Goal: Task Accomplishment & Management: Manage account settings

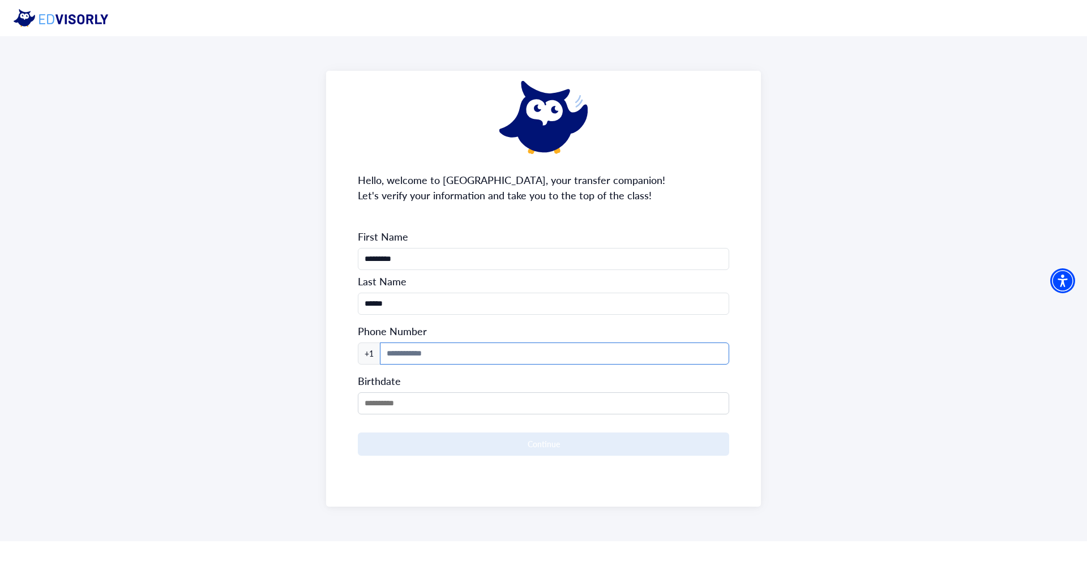
click at [498, 345] on input at bounding box center [554, 353] width 349 height 22
type input "**********"
click at [472, 398] on input "MM/DD/YYYY" at bounding box center [543, 403] width 371 height 22
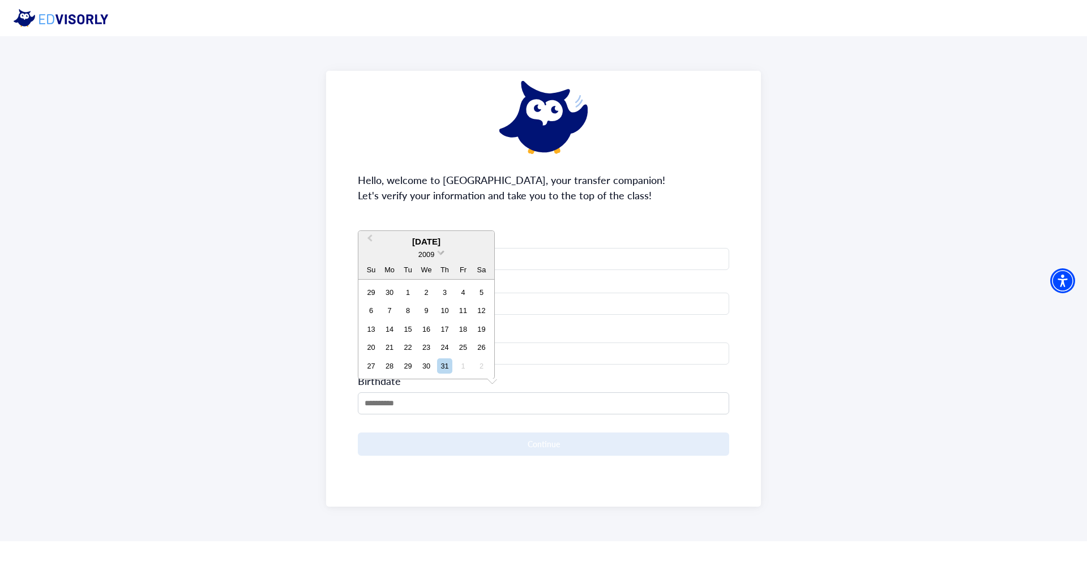
click at [439, 253] on span at bounding box center [440, 251] width 7 height 7
click at [424, 290] on div "2006" at bounding box center [426, 287] width 67 height 11
click at [366, 221] on button "Previous Month" at bounding box center [368, 223] width 18 height 18
click at [426, 310] on div "8" at bounding box center [425, 310] width 15 height 15
type input "**********"
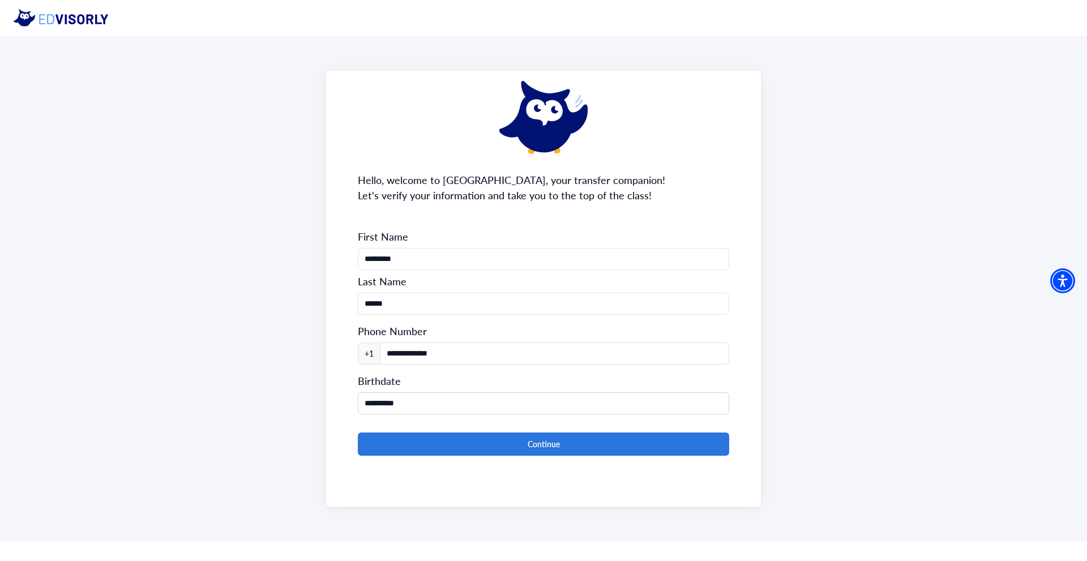
click at [315, 408] on div "**********" at bounding box center [543, 288] width 1087 height 505
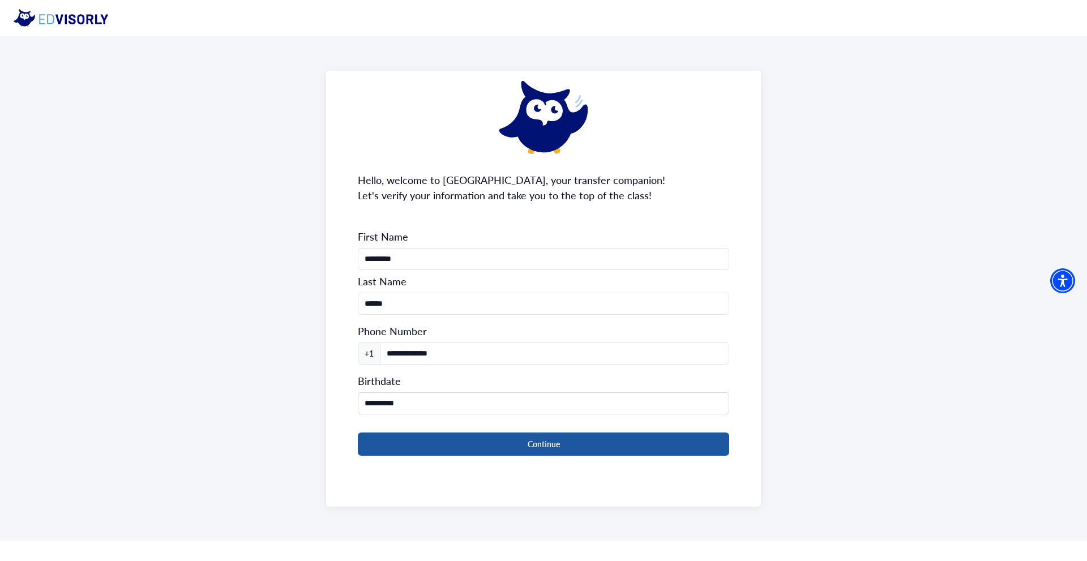
click at [434, 446] on button "Continue" at bounding box center [543, 443] width 371 height 23
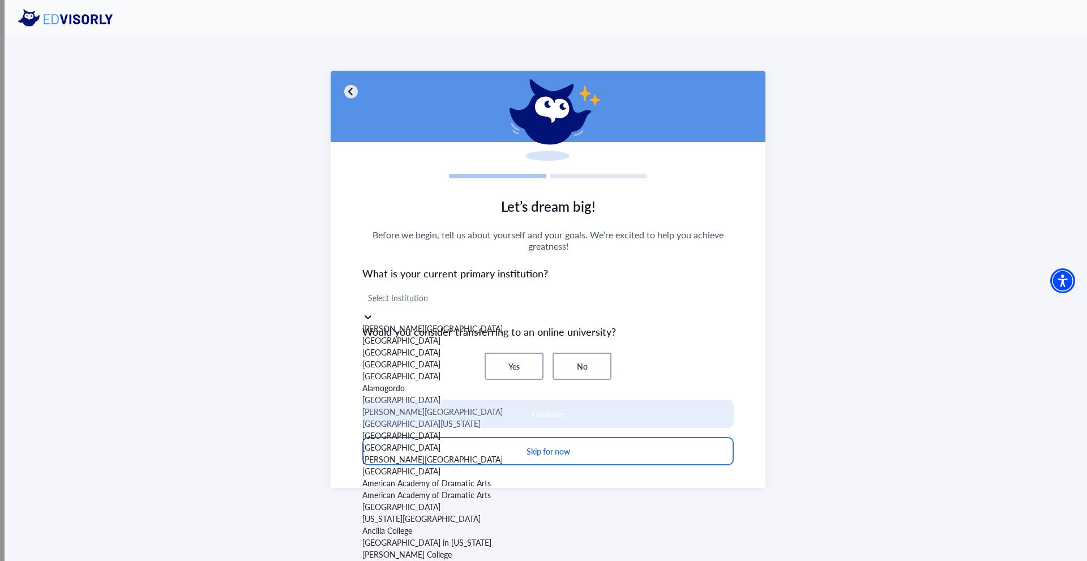
click at [502, 302] on div at bounding box center [548, 298] width 360 height 14
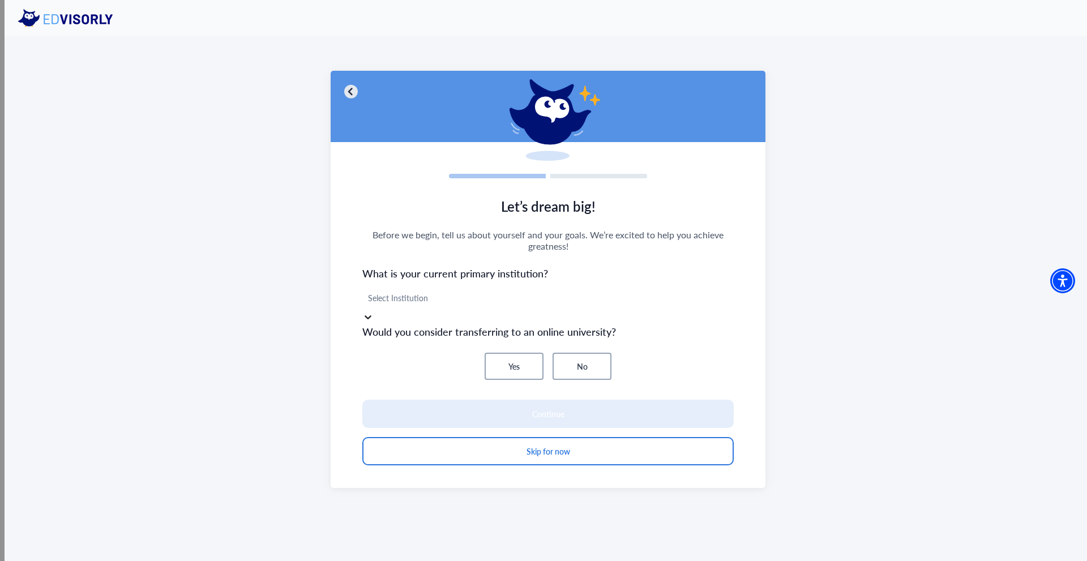
click at [535, 261] on section "Let’s dream big! Before we begin, tell us about yourself and your goals. We’re …" at bounding box center [548, 337] width 435 height 301
click at [518, 303] on div at bounding box center [548, 298] width 360 height 14
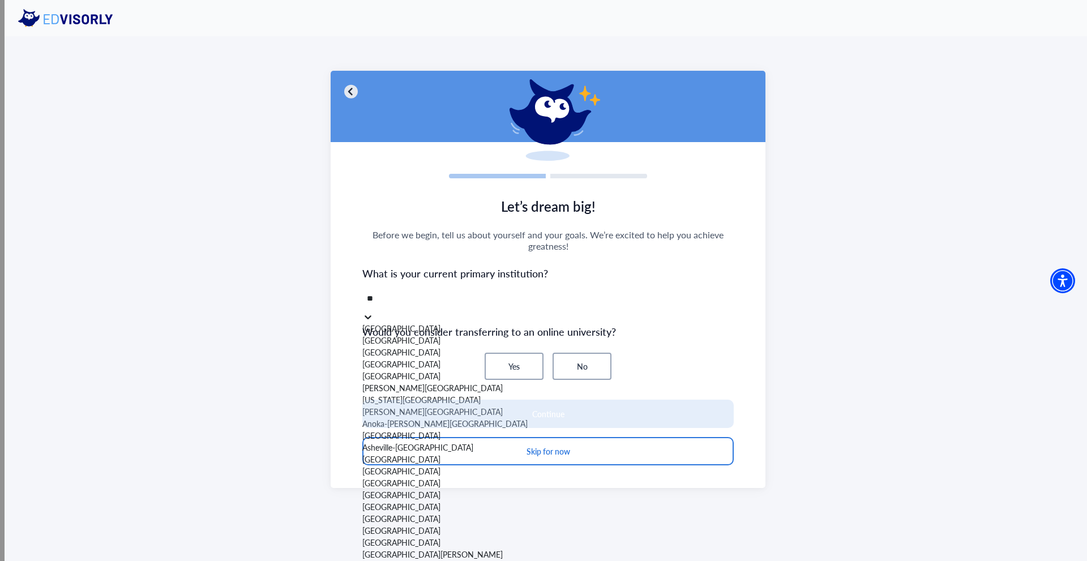
type input "*"
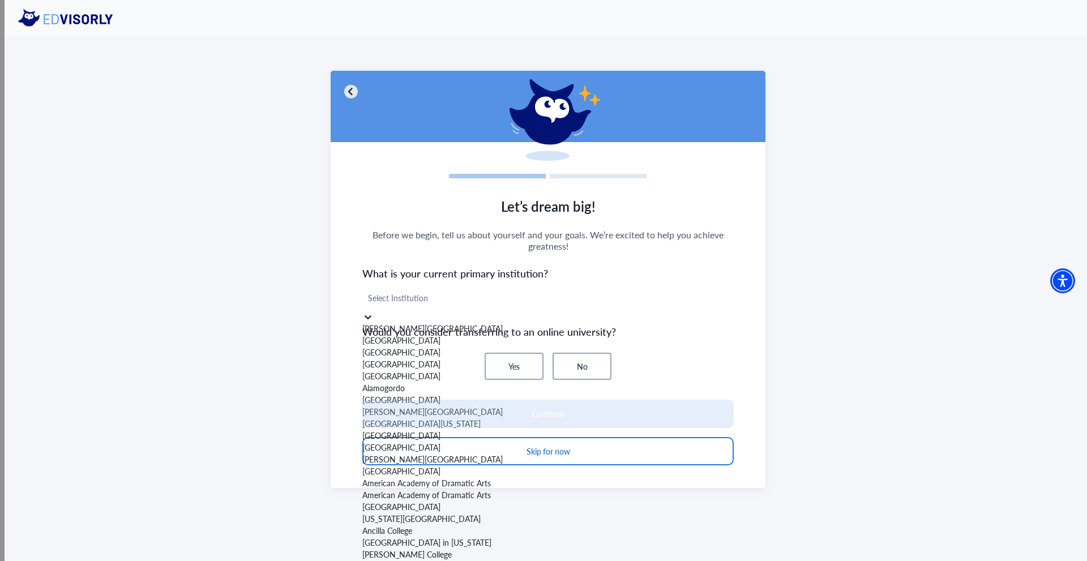
click at [419, 241] on span "Before we begin, tell us about yourself and your goals. We’re excited to help y…" at bounding box center [547, 240] width 371 height 23
click at [426, 300] on div at bounding box center [548, 298] width 360 height 14
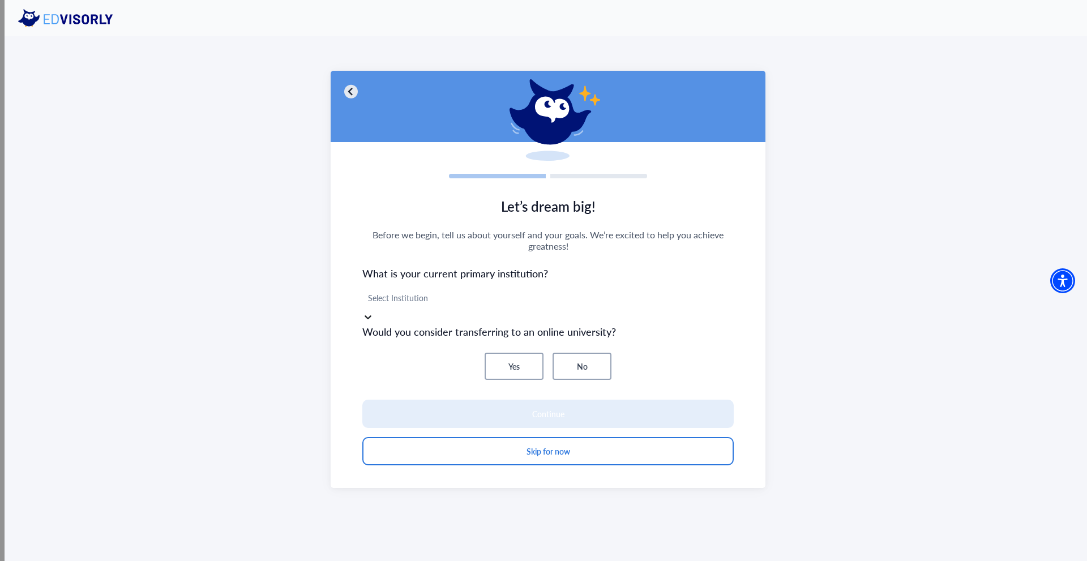
click at [429, 300] on div at bounding box center [548, 298] width 360 height 14
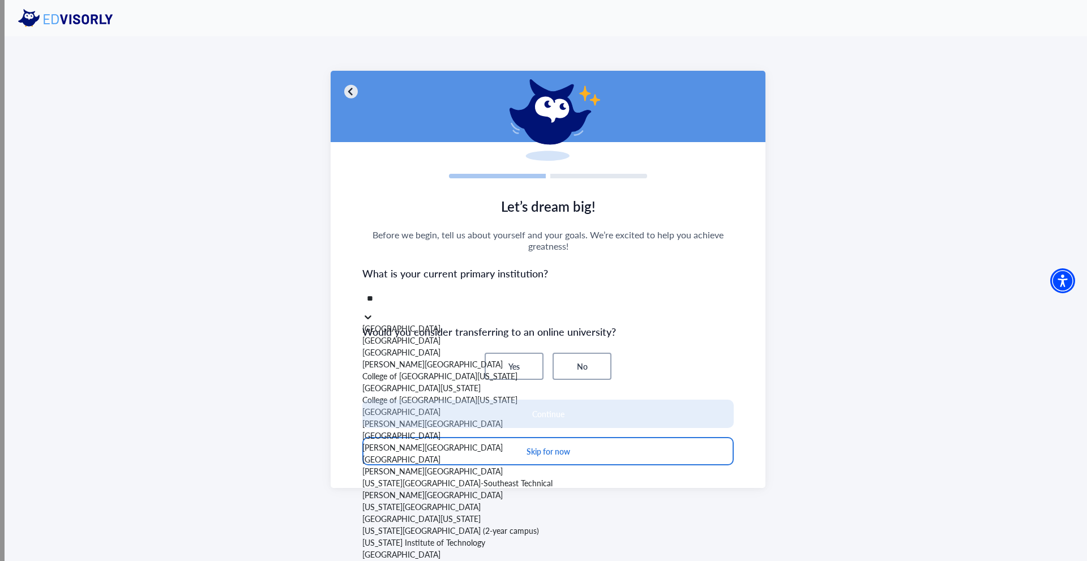
type input "*"
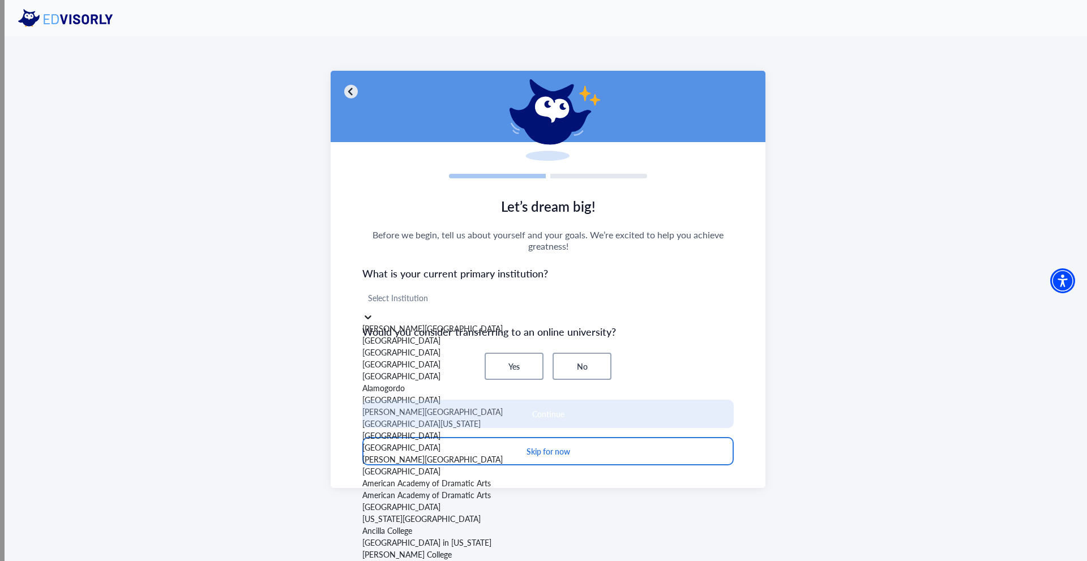
click at [393, 210] on span "Let’s dream big!" at bounding box center [547, 205] width 371 height 19
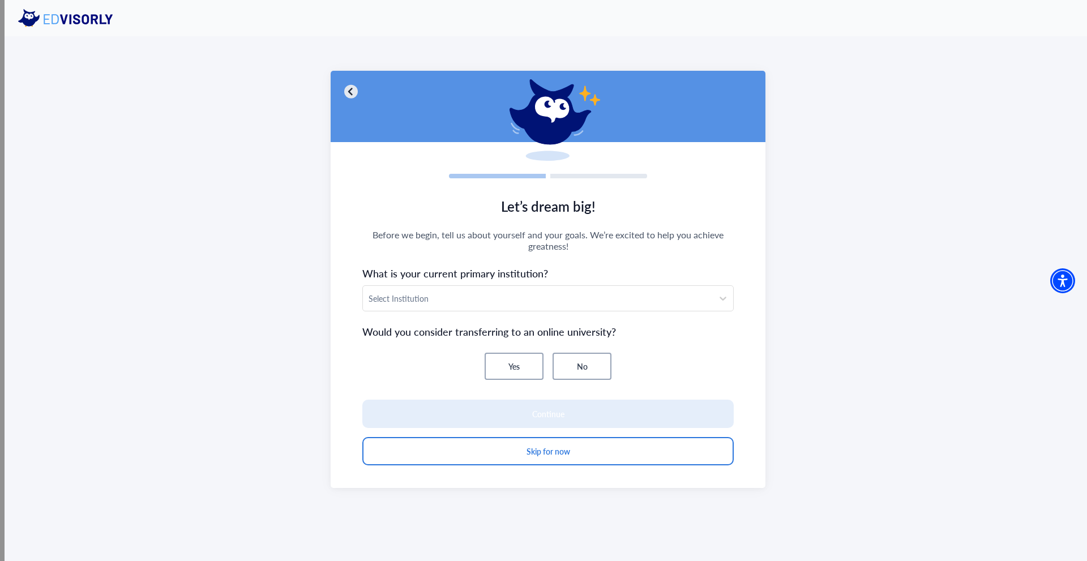
click at [566, 363] on button "No" at bounding box center [581, 366] width 59 height 27
click at [563, 306] on div "Select Institution" at bounding box center [538, 298] width 350 height 25
type input "*"
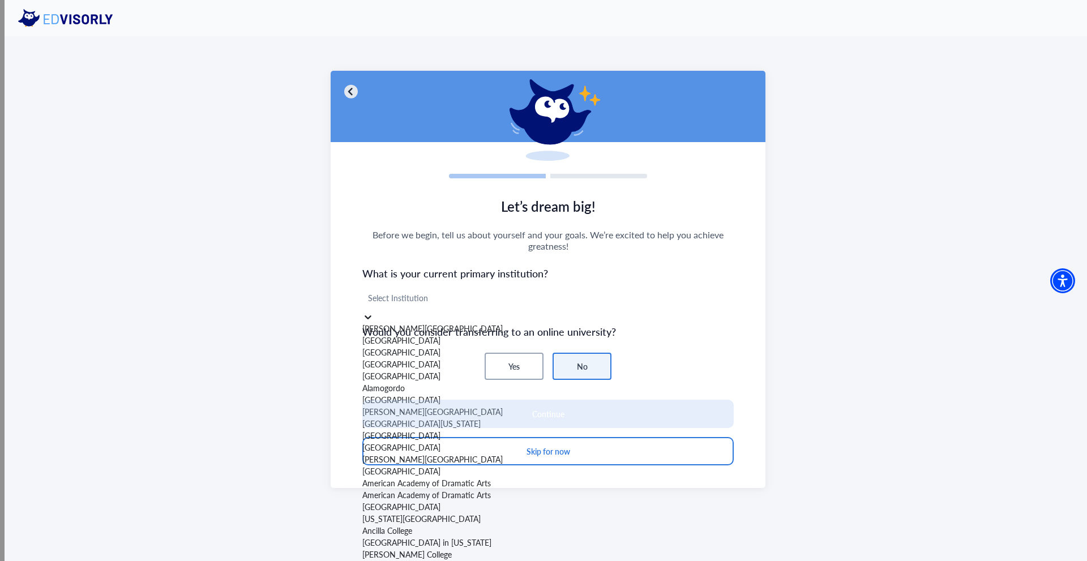
click at [558, 305] on div at bounding box center [548, 298] width 360 height 14
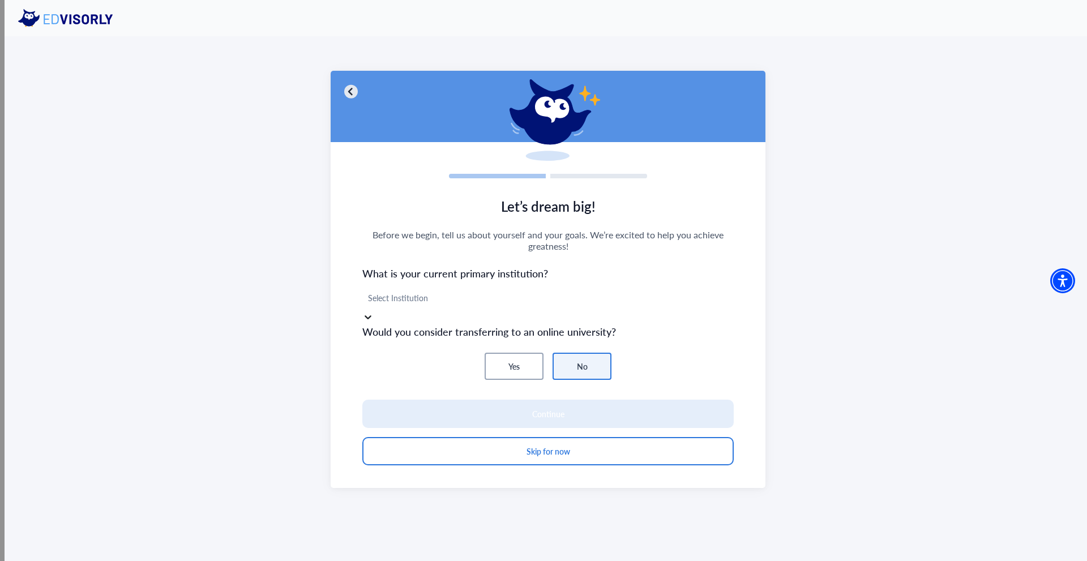
click at [521, 290] on div "Select Institution" at bounding box center [547, 297] width 371 height 25
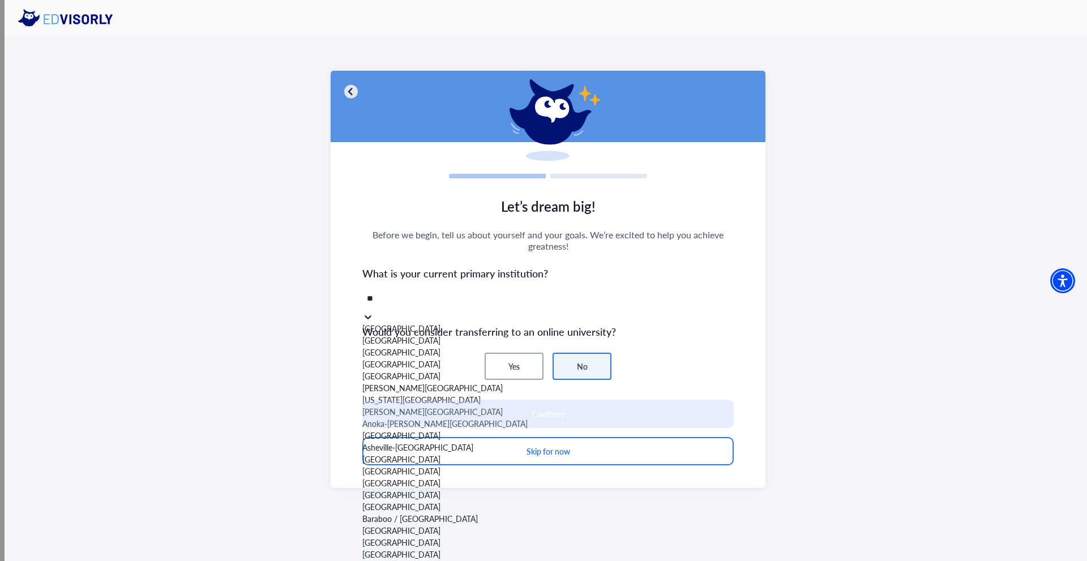
type input "*"
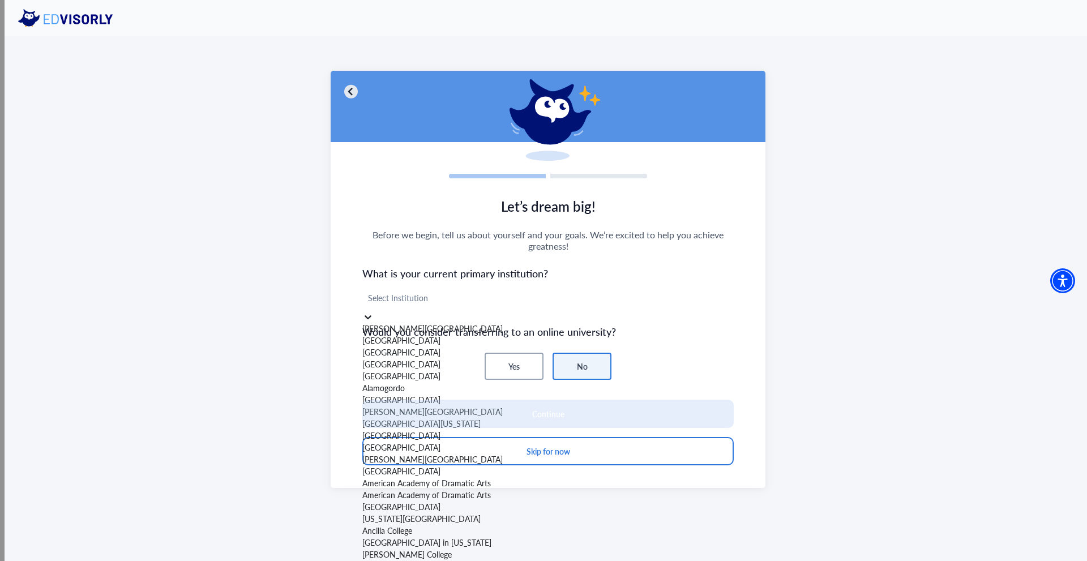
click at [509, 295] on div at bounding box center [548, 298] width 360 height 14
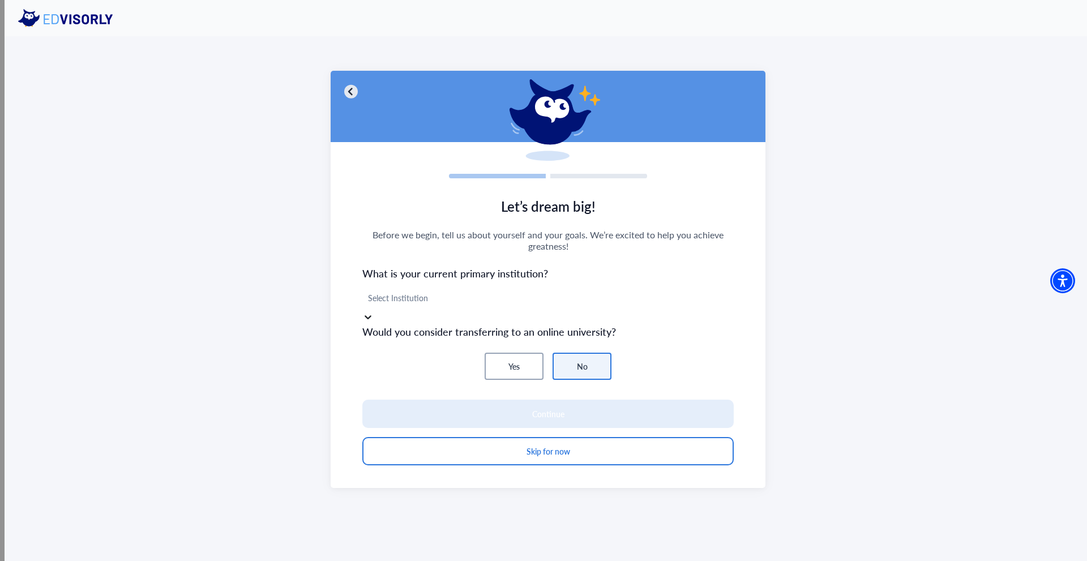
click at [469, 305] on div at bounding box center [548, 298] width 360 height 14
type input "*"
click at [462, 300] on div at bounding box center [548, 298] width 360 height 14
drag, startPoint x: 427, startPoint y: 333, endPoint x: 419, endPoint y: 333, distance: 7.4
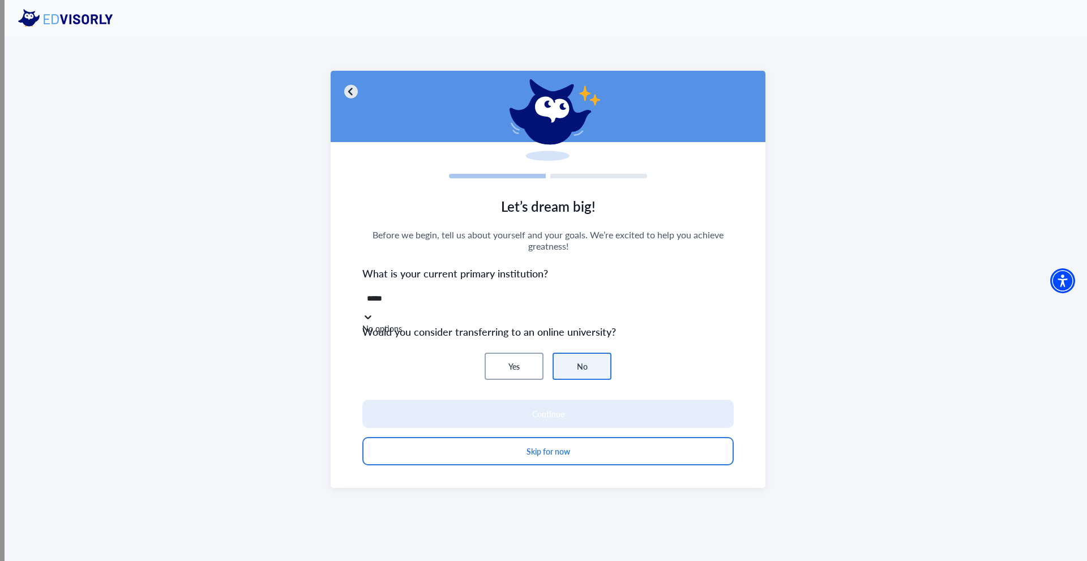
click at [423, 333] on div "No options" at bounding box center [547, 329] width 371 height 12
type input "*****"
click at [409, 371] on div "Yes No" at bounding box center [547, 366] width 371 height 27
drag, startPoint x: 453, startPoint y: 449, endPoint x: 462, endPoint y: 447, distance: 9.2
click at [456, 449] on button "Skip for now" at bounding box center [547, 451] width 371 height 28
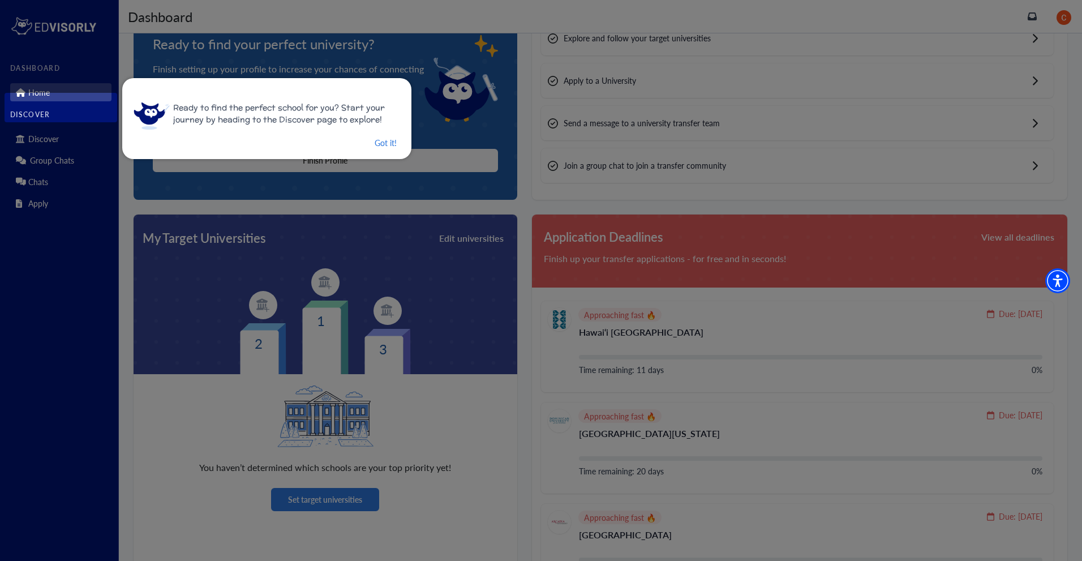
scroll to position [87, 0]
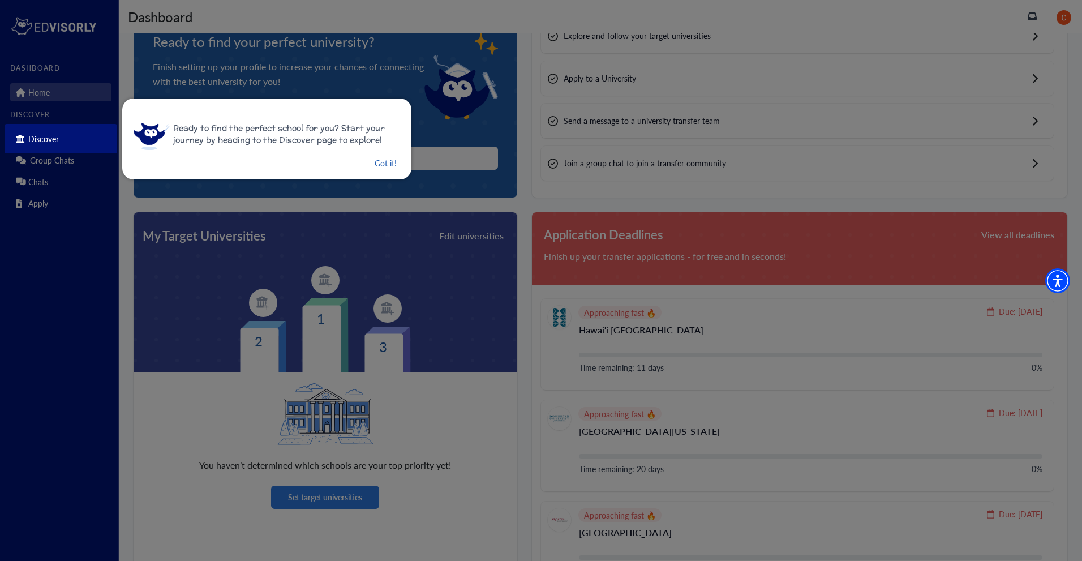
click at [378, 162] on button "Got it!" at bounding box center [386, 163] width 24 height 14
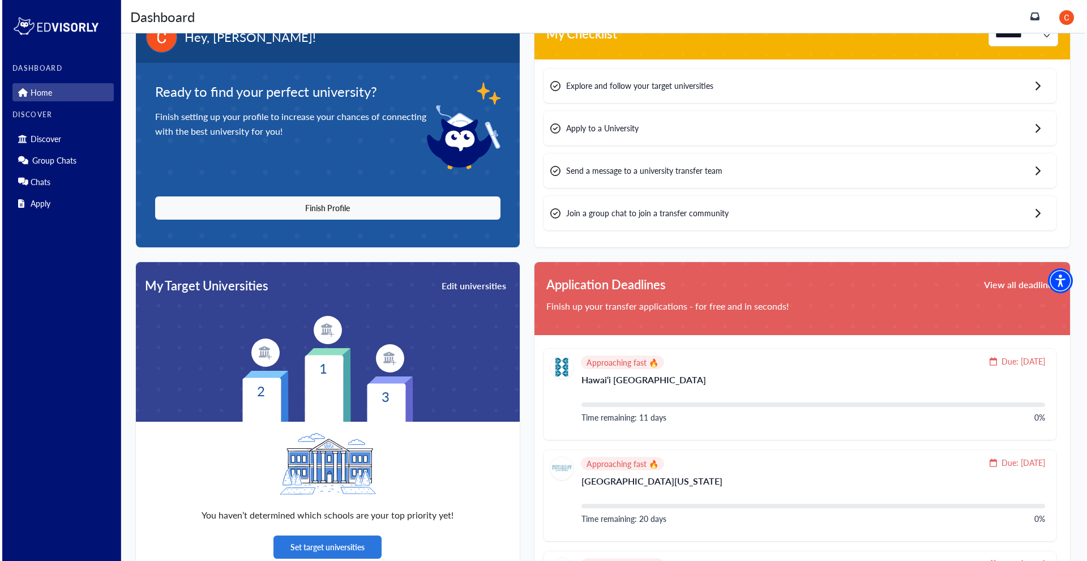
scroll to position [0, 0]
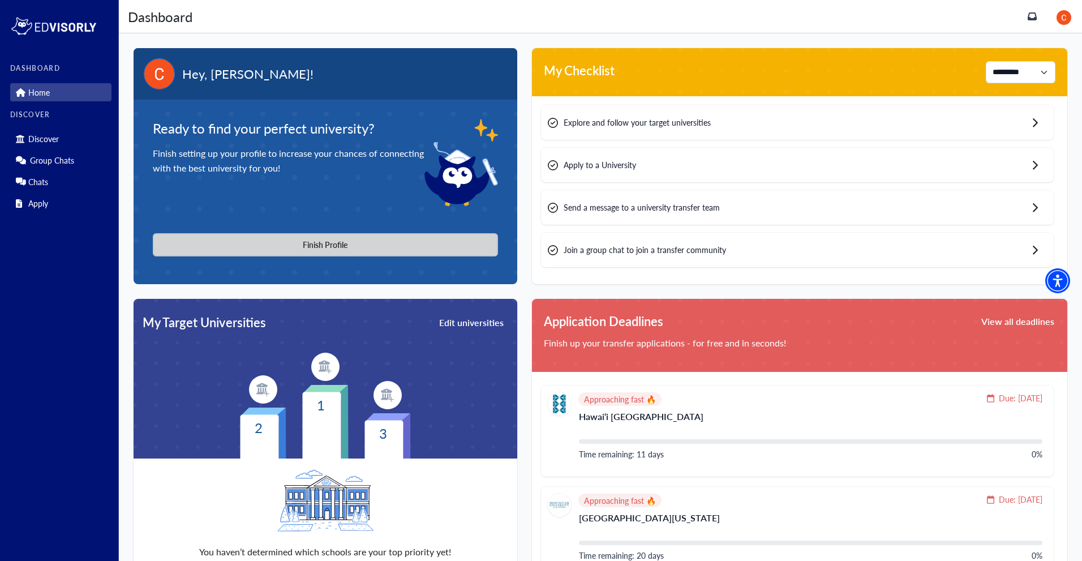
click at [363, 242] on button "Finish Profile" at bounding box center [325, 244] width 345 height 23
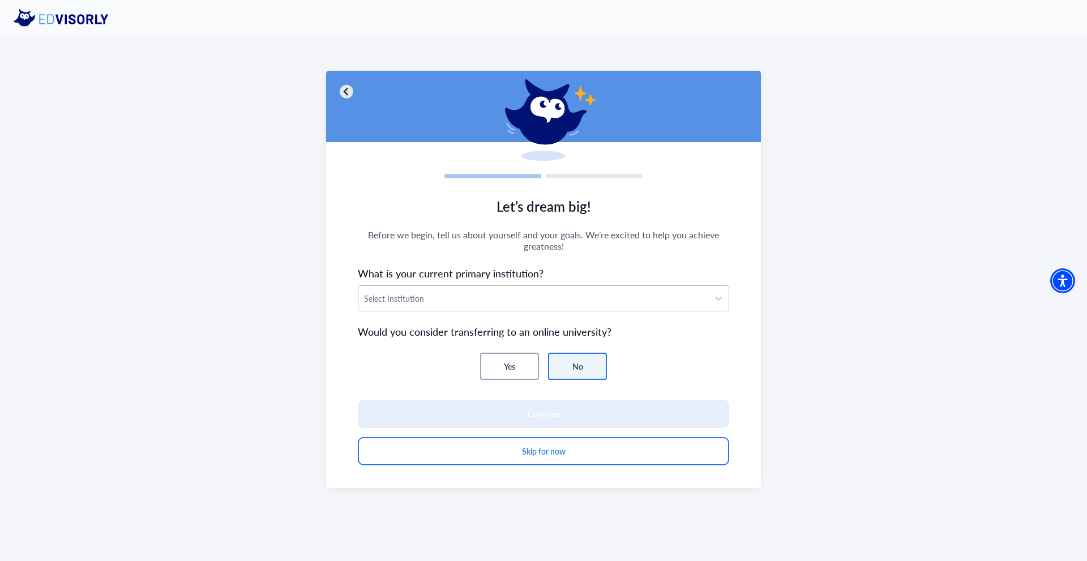
click at [497, 289] on div "Select Institution" at bounding box center [533, 298] width 350 height 25
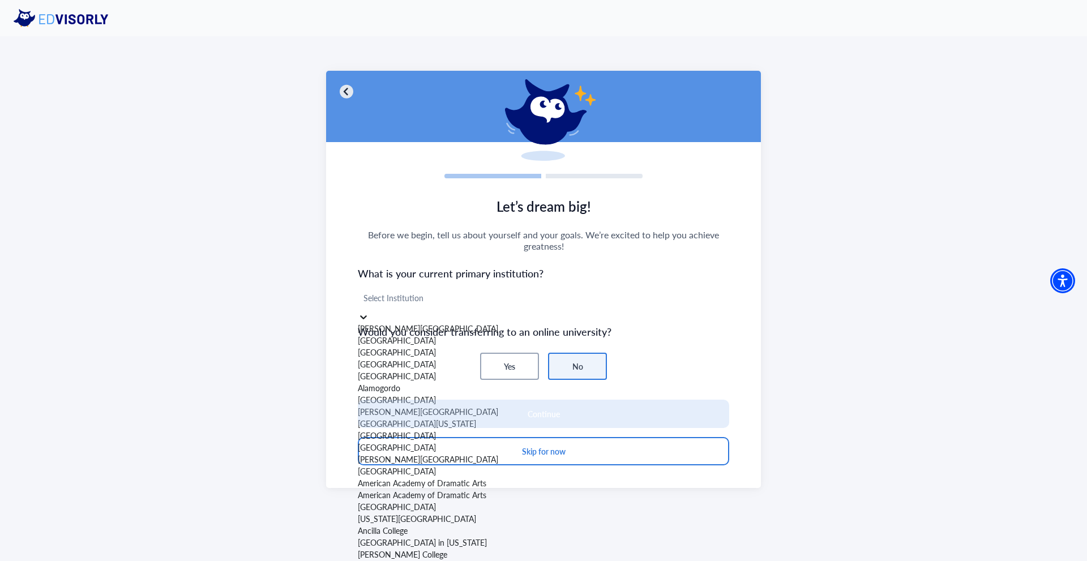
scroll to position [2094, 0]
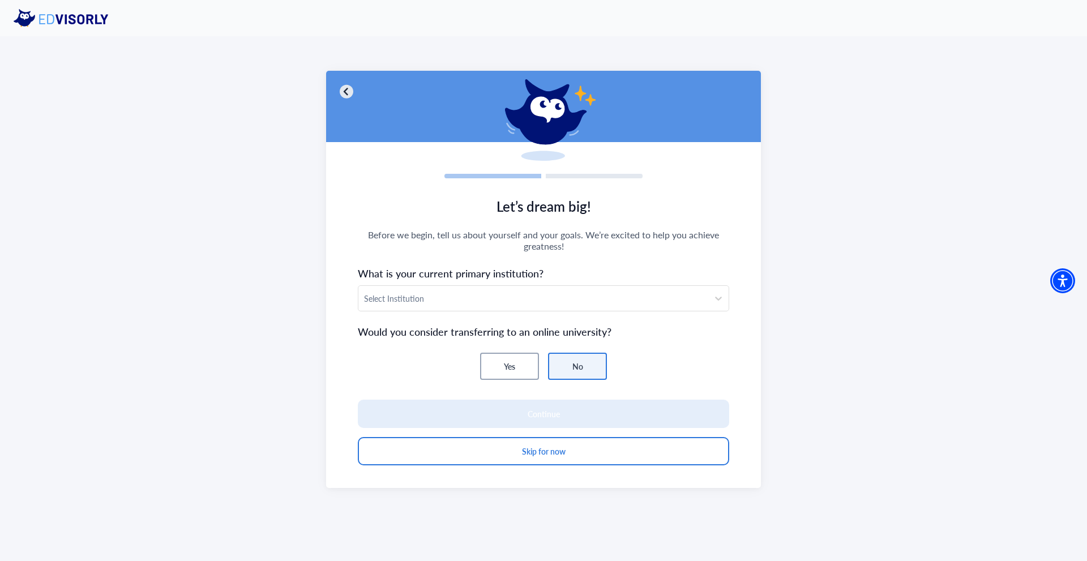
click at [346, 159] on div "Let’s dream big! Before we begin, tell us about yourself and your goals. We’re …" at bounding box center [543, 279] width 435 height 417
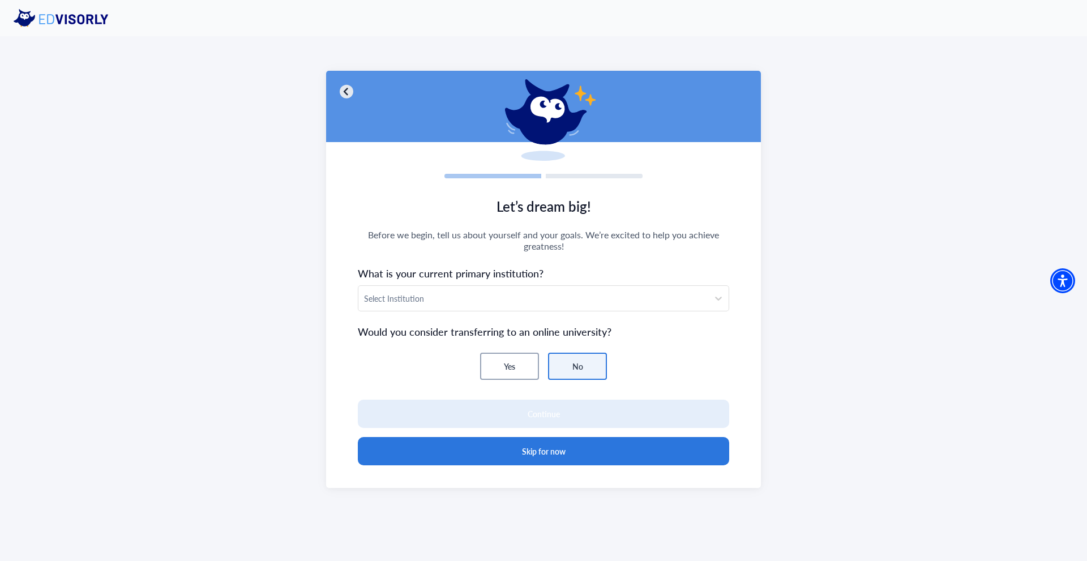
click at [442, 456] on button "Skip for now" at bounding box center [543, 451] width 371 height 28
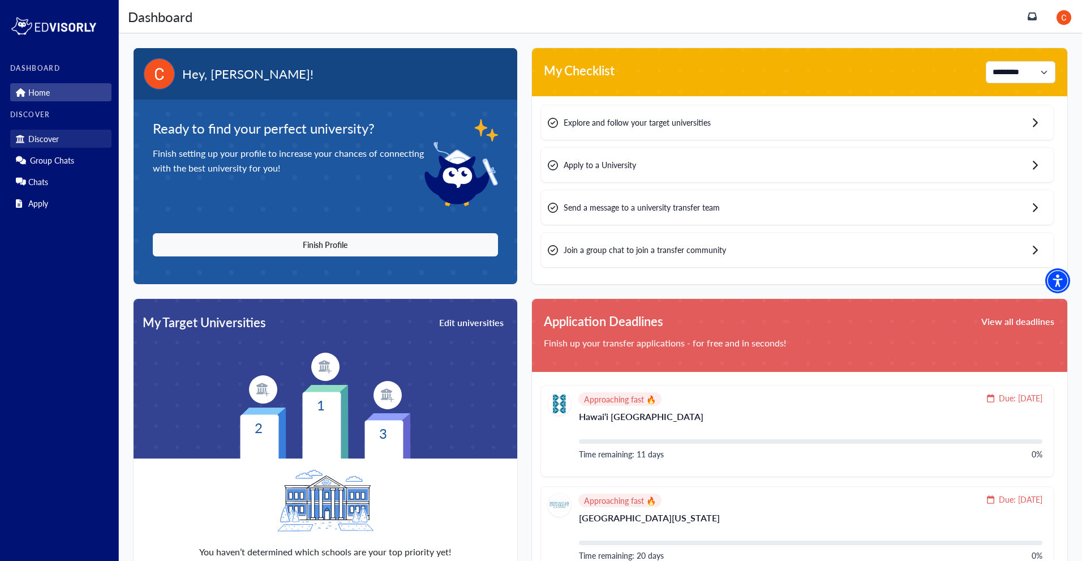
click at [67, 135] on link "Discover" at bounding box center [60, 139] width 101 height 18
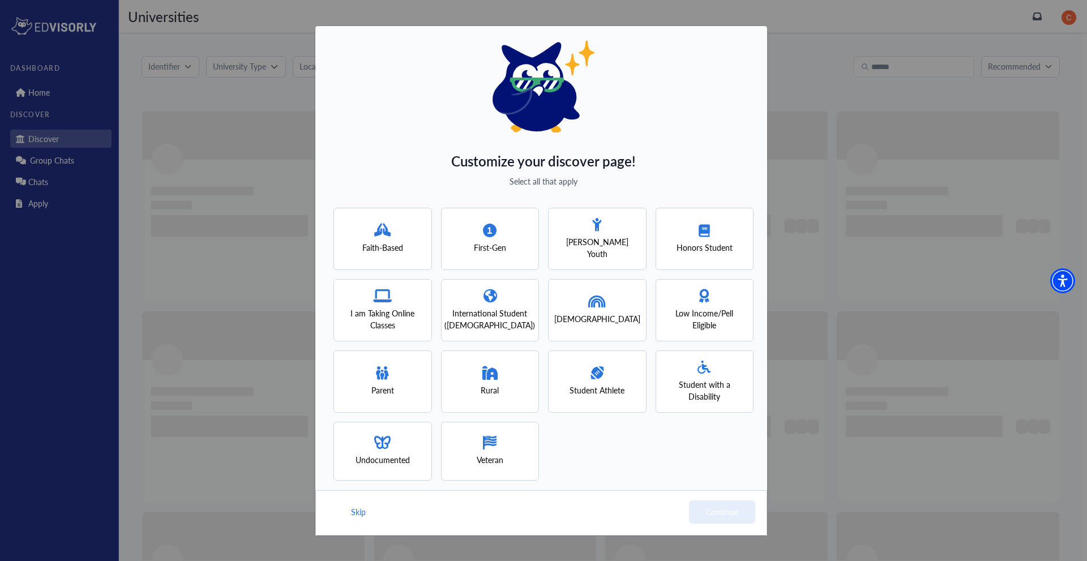
click at [367, 149] on div "Customize your discover page! Select all that apply Faith-Based First-Gen [PERS…" at bounding box center [541, 280] width 453 height 511
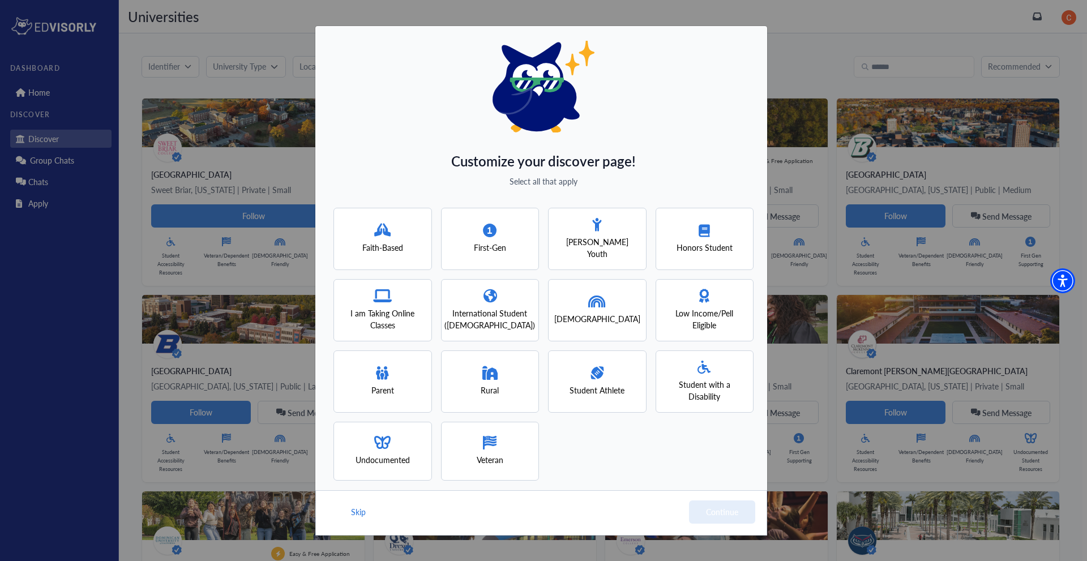
click at [515, 247] on div "First-Gen" at bounding box center [490, 239] width 98 height 62
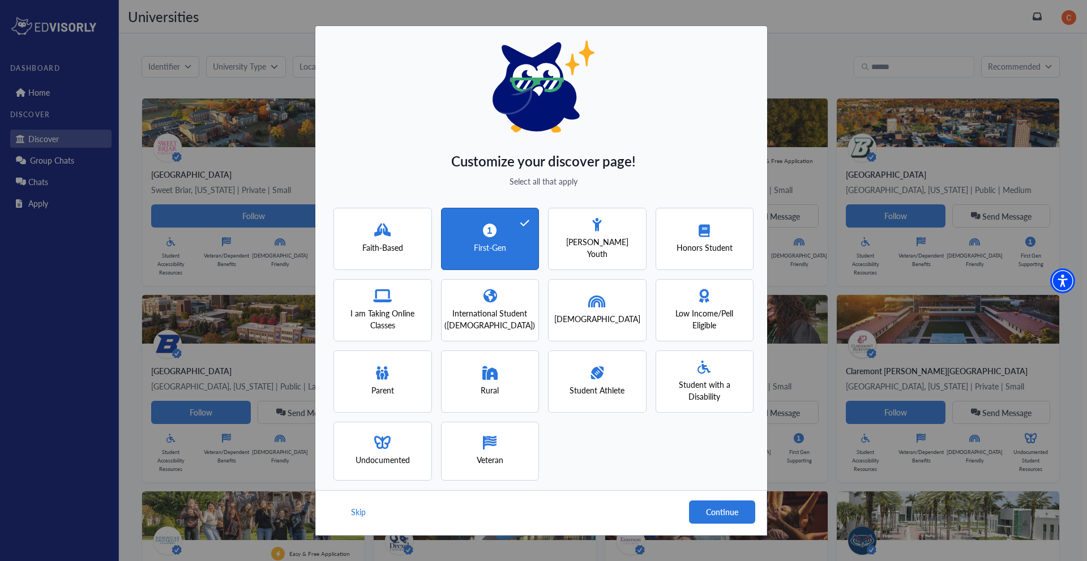
click at [703, 316] on span "Low Income/Pell Eligible" at bounding box center [705, 319] width 78 height 24
click at [668, 245] on div "Honors Student" at bounding box center [704, 239] width 98 height 62
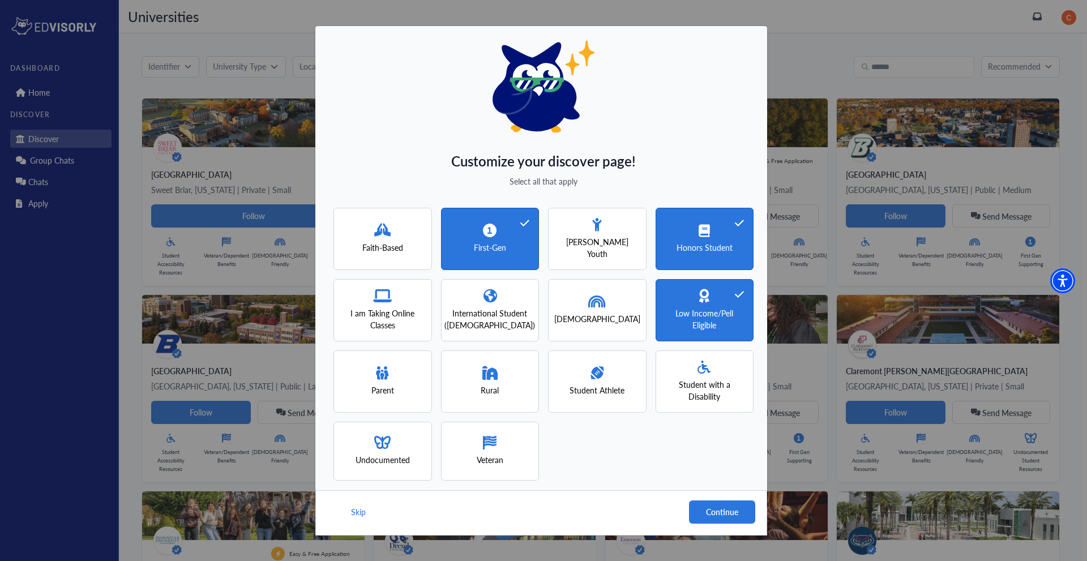
click at [599, 301] on icon at bounding box center [597, 302] width 18 height 14
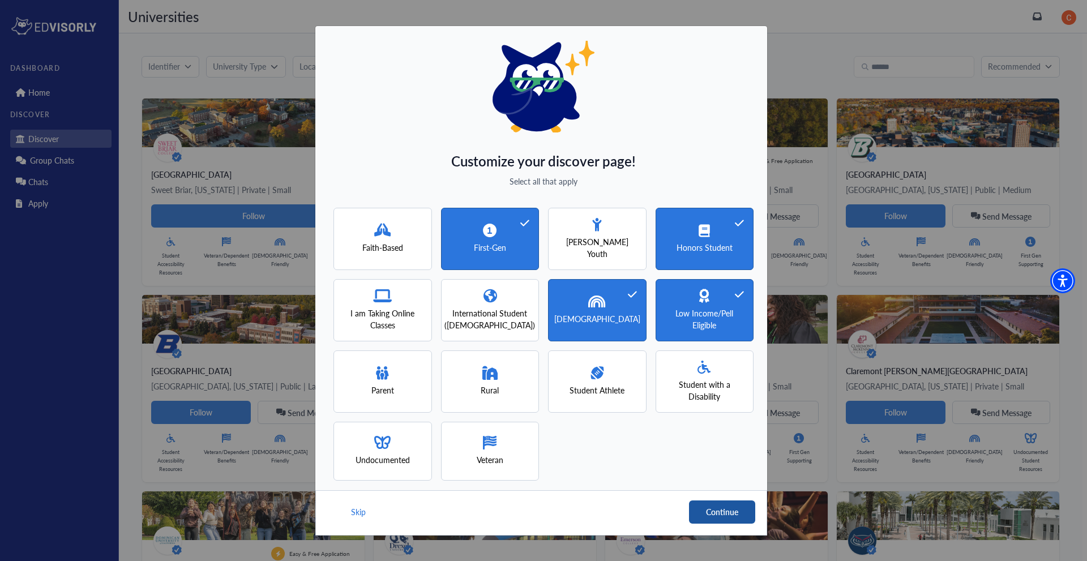
click at [726, 509] on button "Continue" at bounding box center [722, 511] width 66 height 23
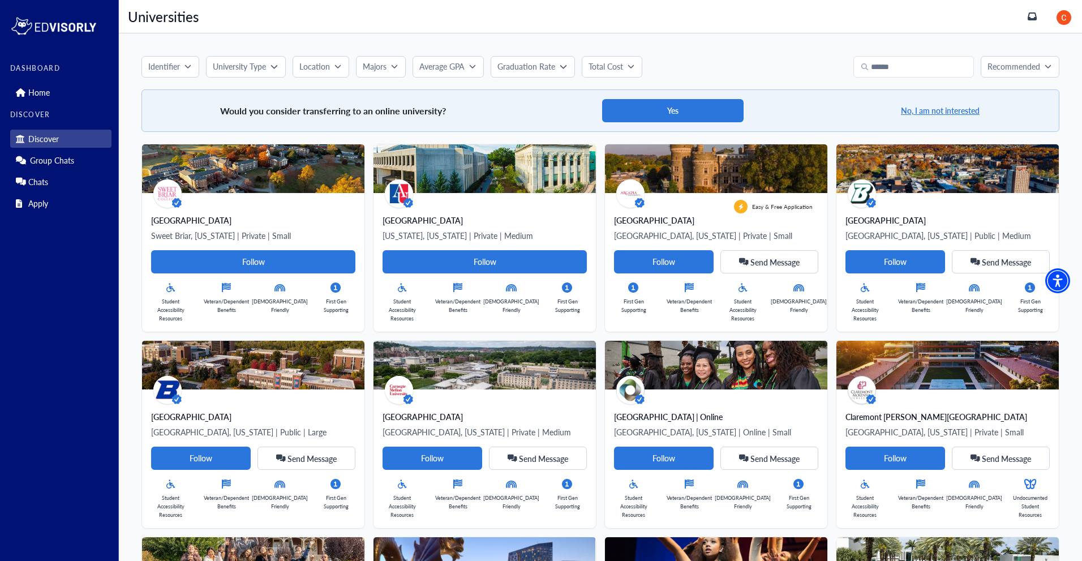
click at [187, 65] on icon "button" at bounding box center [188, 66] width 7 height 7
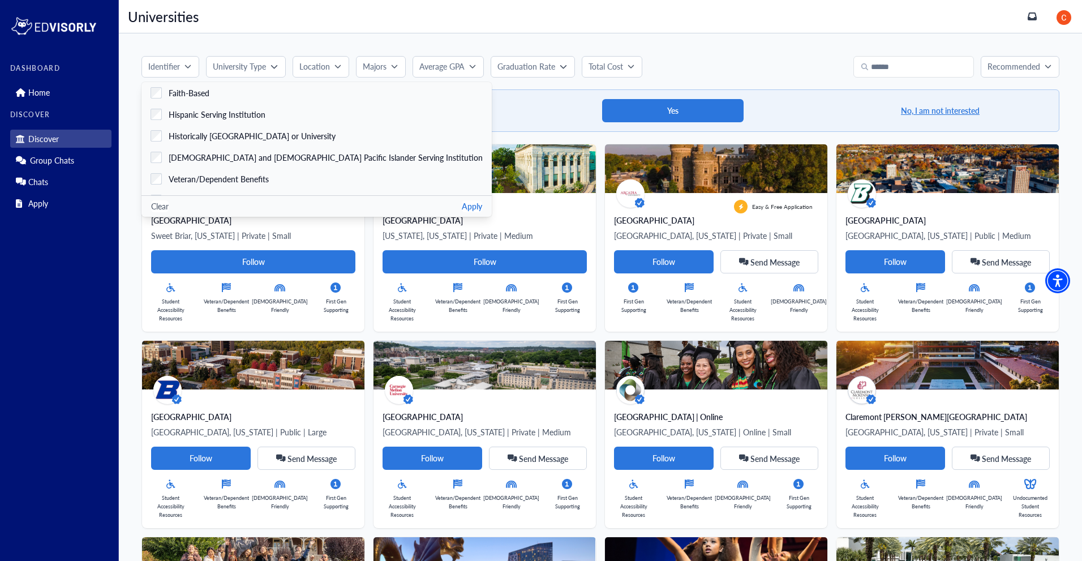
click at [235, 74] on button "University Type" at bounding box center [245, 67] width 79 height 22
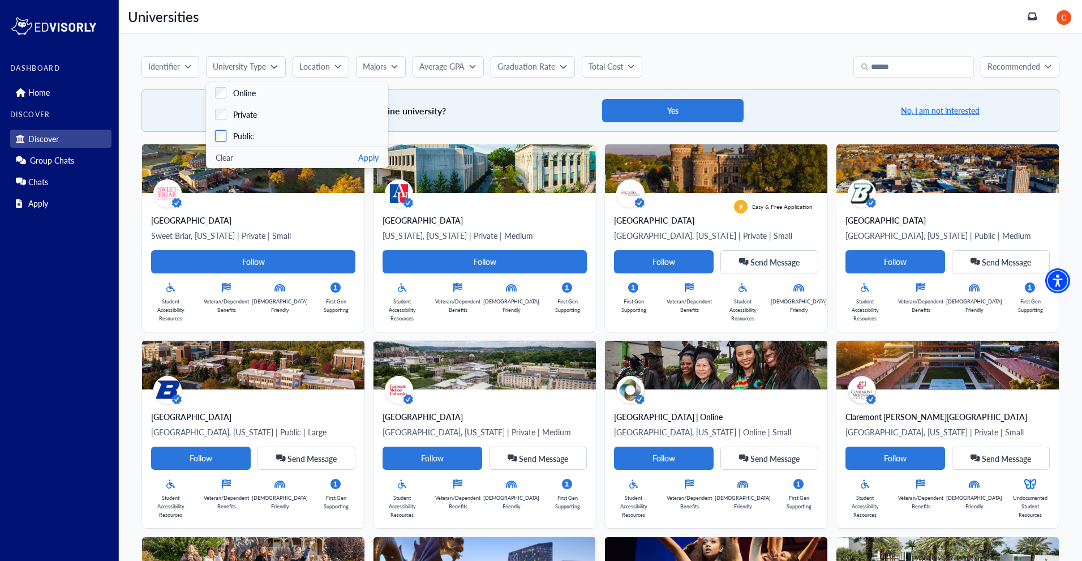
click at [225, 127] on label "Public" at bounding box center [297, 136] width 182 height 22
click at [376, 158] on button "Apply" at bounding box center [368, 158] width 20 height 12
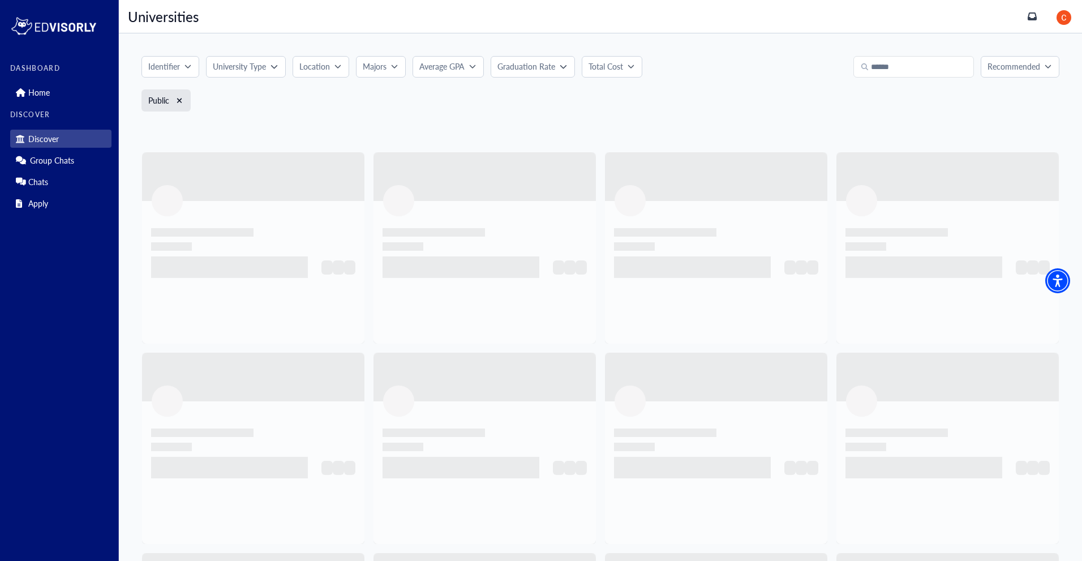
click at [325, 71] on p "Location" at bounding box center [314, 67] width 31 height 12
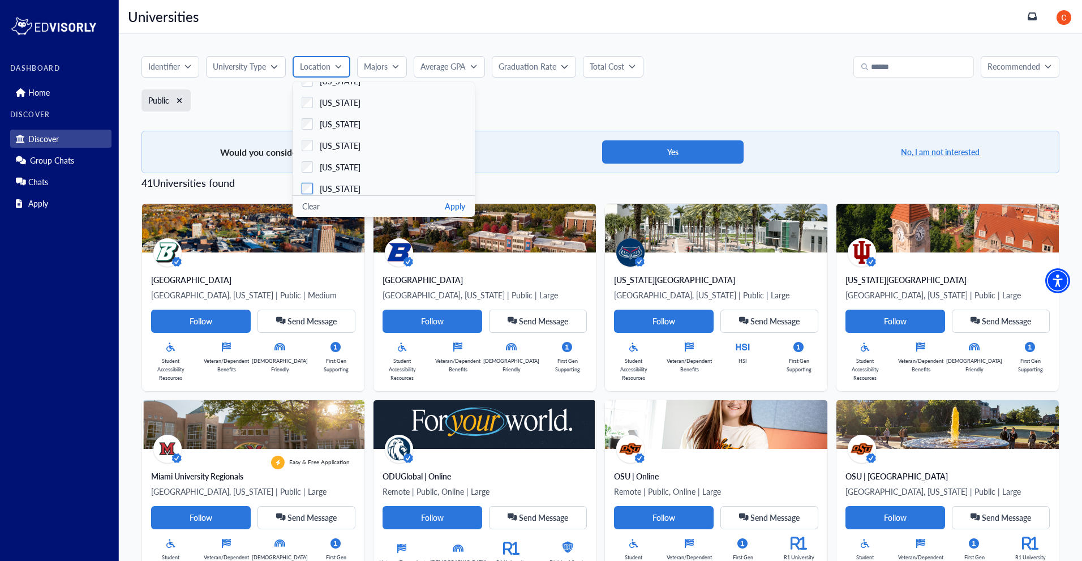
scroll to position [871, 0]
click at [318, 148] on div "[US_STATE]" at bounding box center [337, 148] width 48 height 12
click at [461, 203] on button "Apply" at bounding box center [455, 206] width 20 height 12
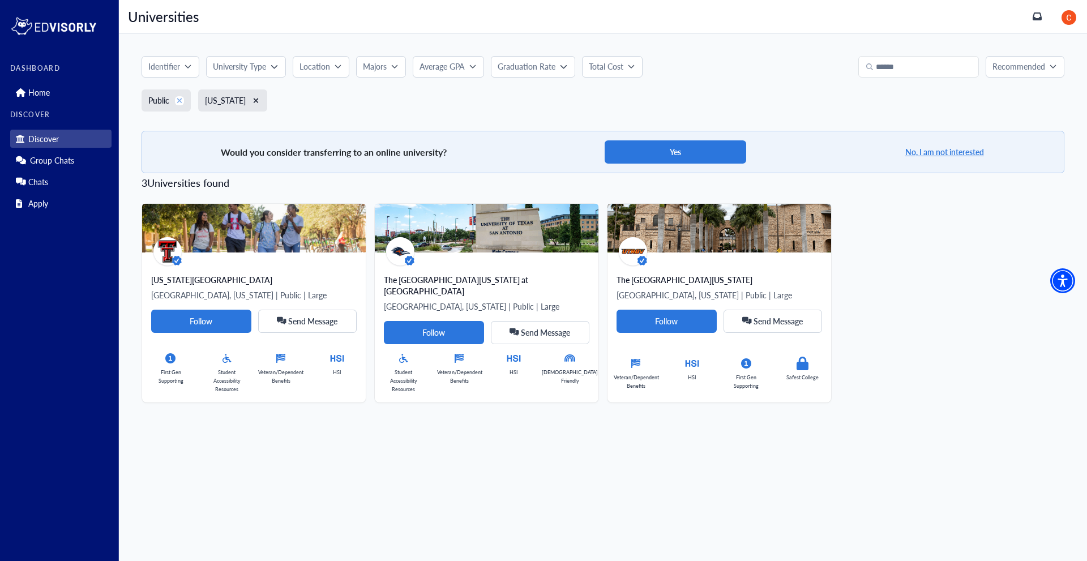
click at [181, 103] on icon "xmark" at bounding box center [180, 101] width 6 height 8
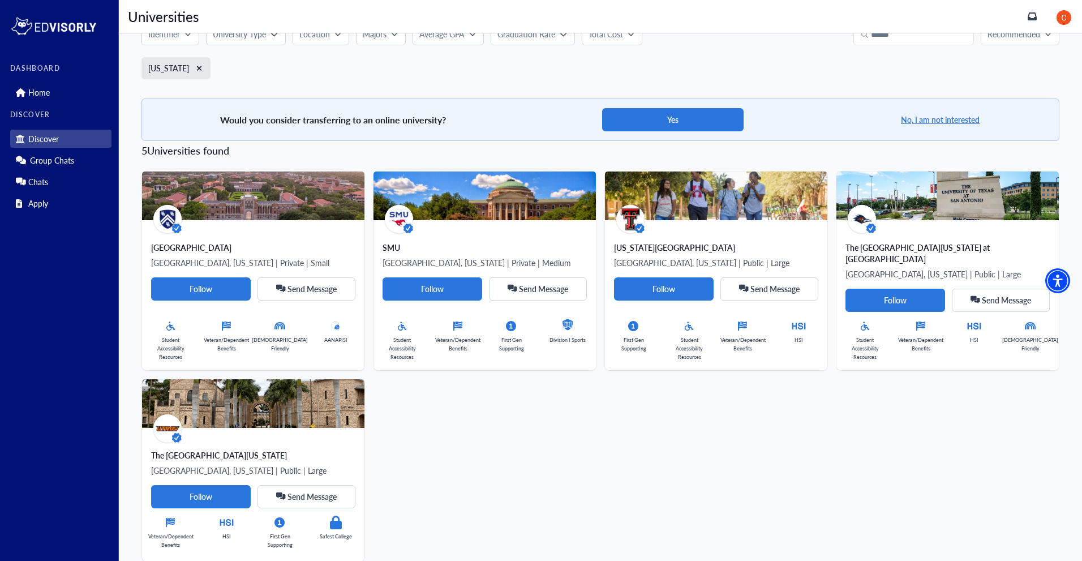
scroll to position [50, 0]
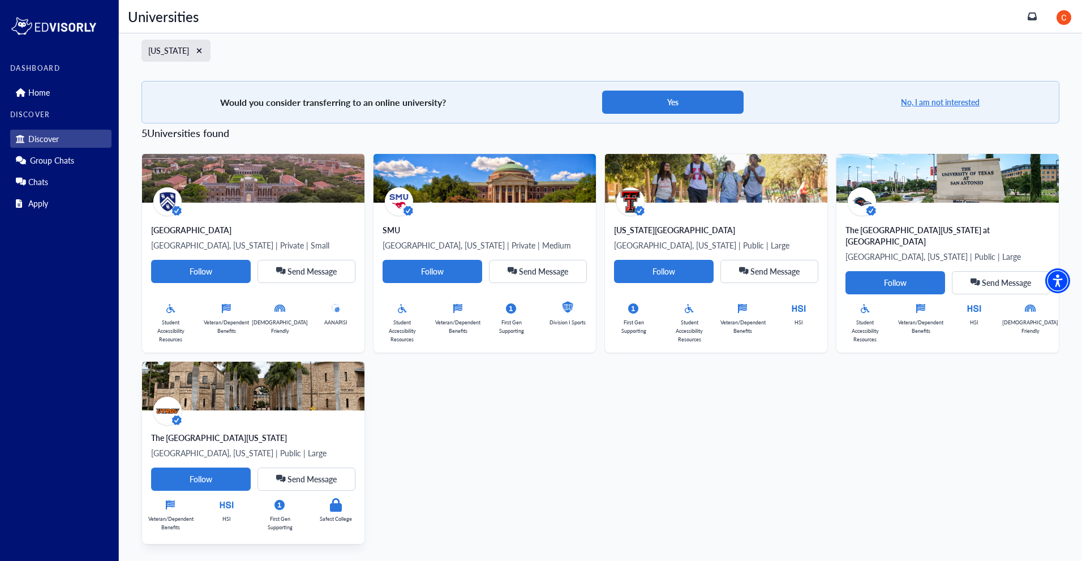
click at [301, 432] on div "The [GEOGRAPHIC_DATA][US_STATE]" at bounding box center [253, 437] width 204 height 11
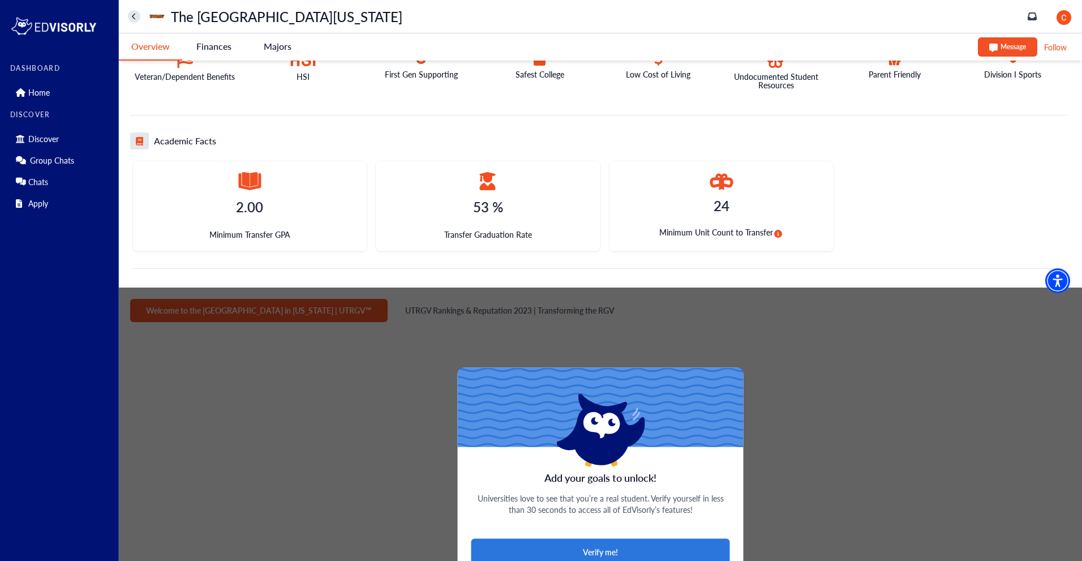
scroll to position [452, 0]
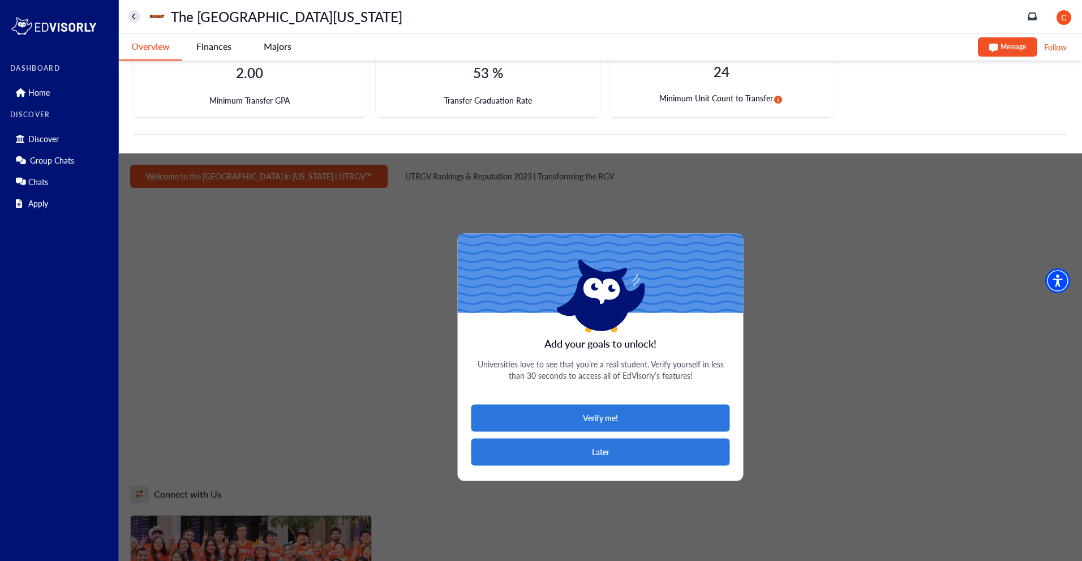
click at [566, 458] on button "Later" at bounding box center [600, 451] width 259 height 27
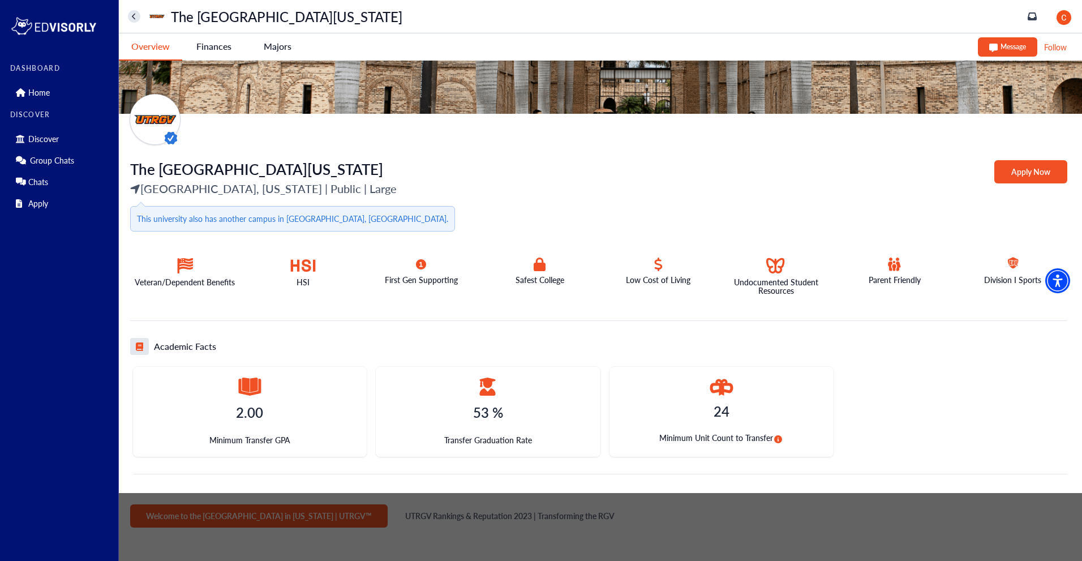
scroll to position [0, 0]
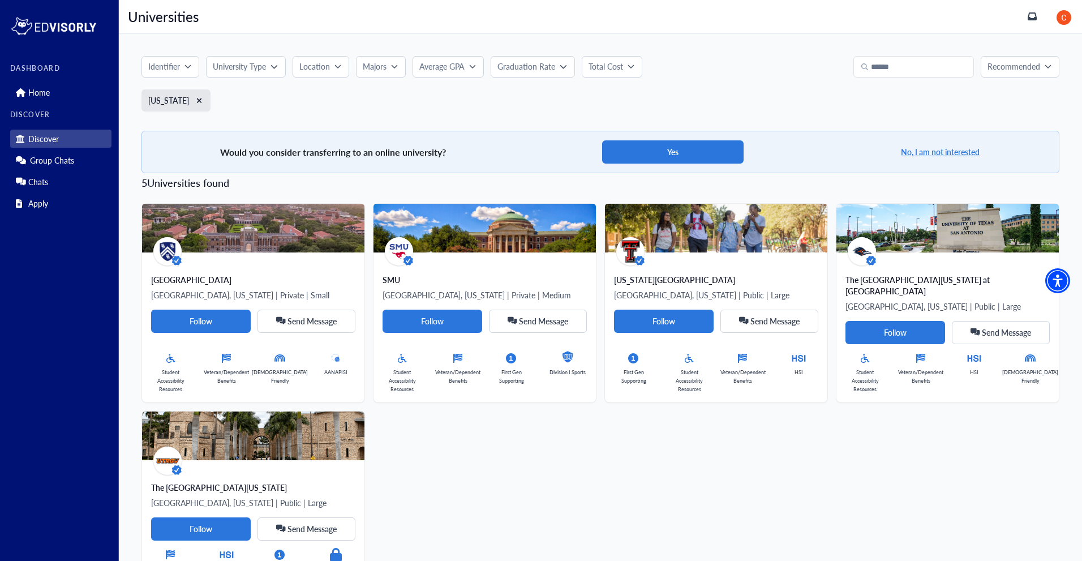
click at [396, 64] on icon "button" at bounding box center [394, 66] width 7 height 7
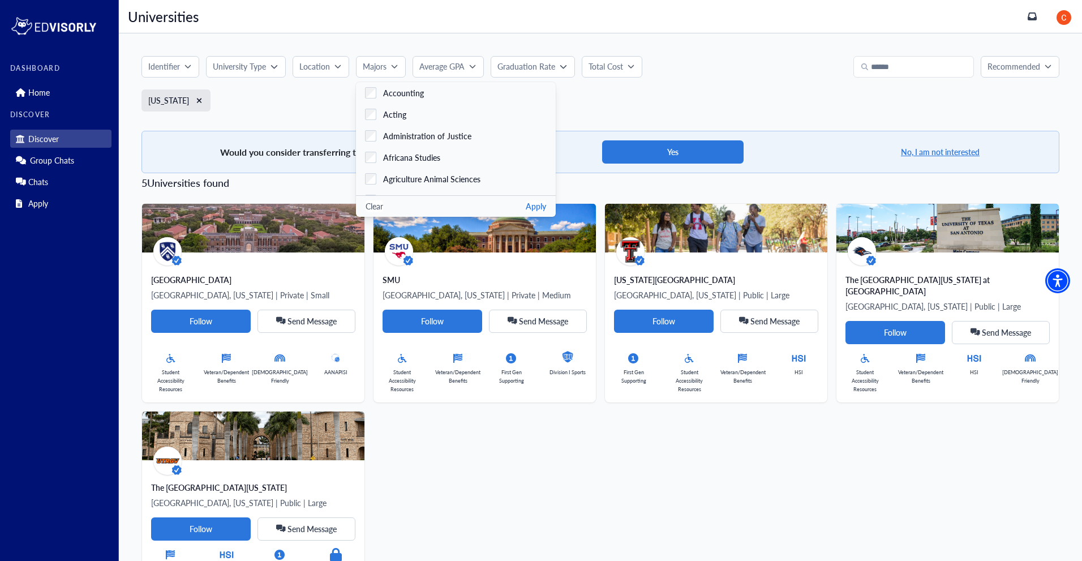
click at [377, 35] on div "Identifier University Type Location Majors Accounting Acting Administration of …" at bounding box center [600, 327] width 963 height 589
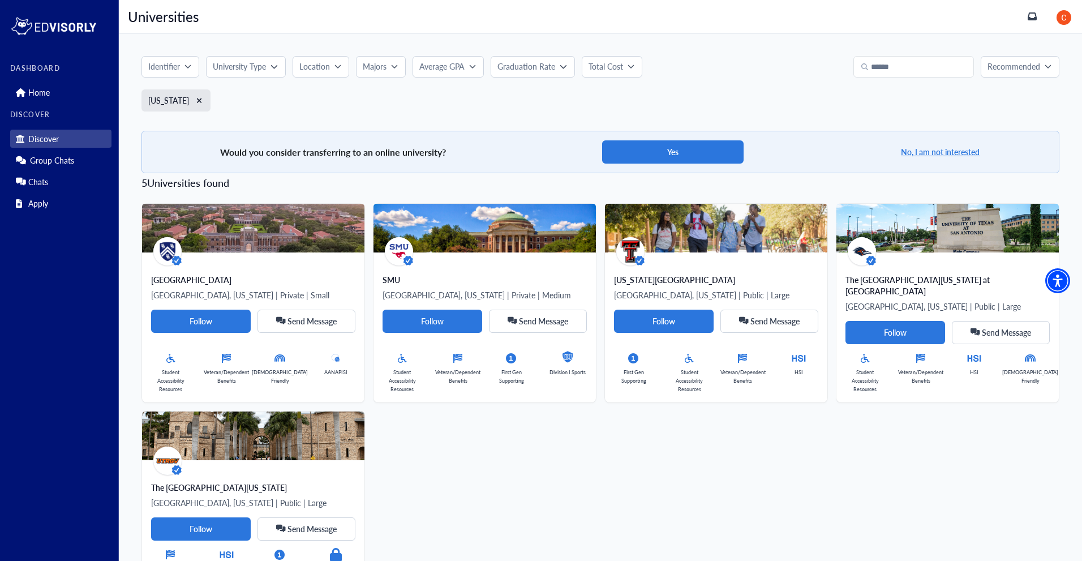
click at [326, 54] on div "Identifier University Type Location Majors Accounting Acting Administration of …" at bounding box center [600, 327] width 963 height 589
click at [314, 59] on button "Location" at bounding box center [321, 67] width 57 height 22
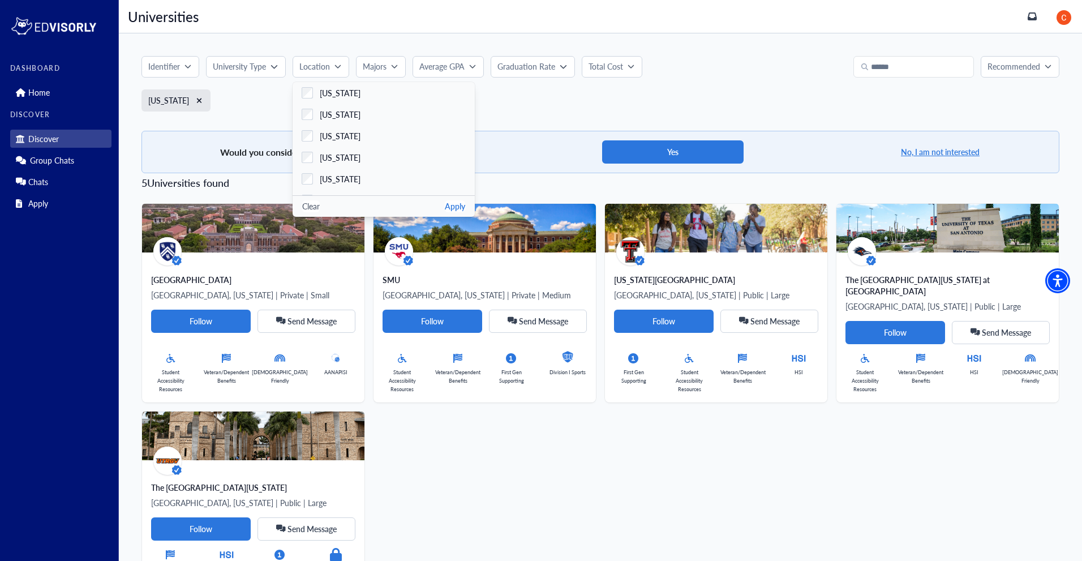
click at [296, 34] on div "Identifier University Type Location [US_STATE] [US_STATE] [US_STATE] [US_STATE]…" at bounding box center [600, 327] width 963 height 589
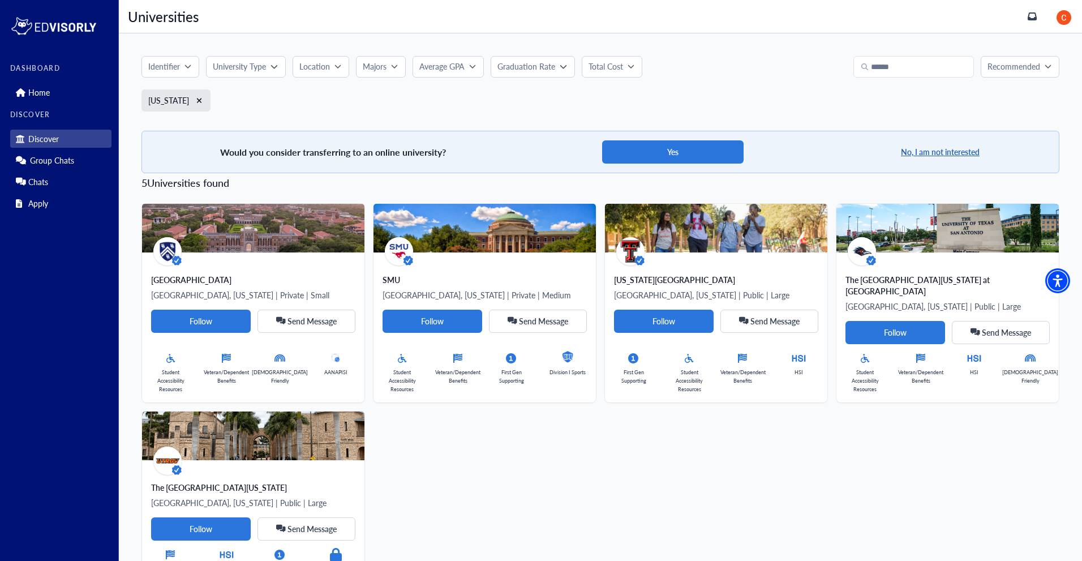
click at [916, 153] on button "No, I am not interested" at bounding box center [940, 152] width 81 height 14
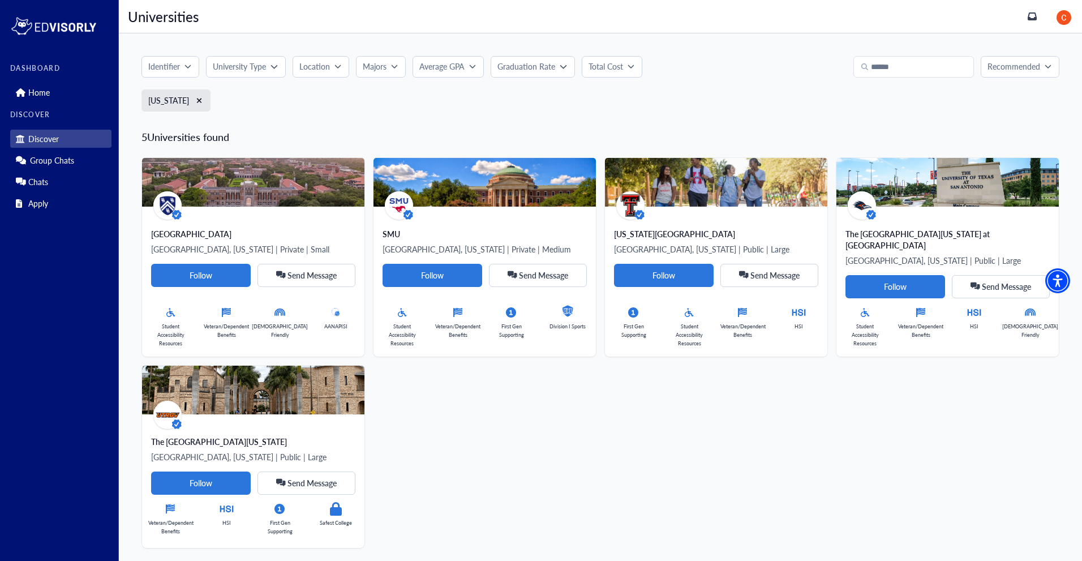
click at [530, 70] on p "Graduation Rate" at bounding box center [527, 67] width 58 height 12
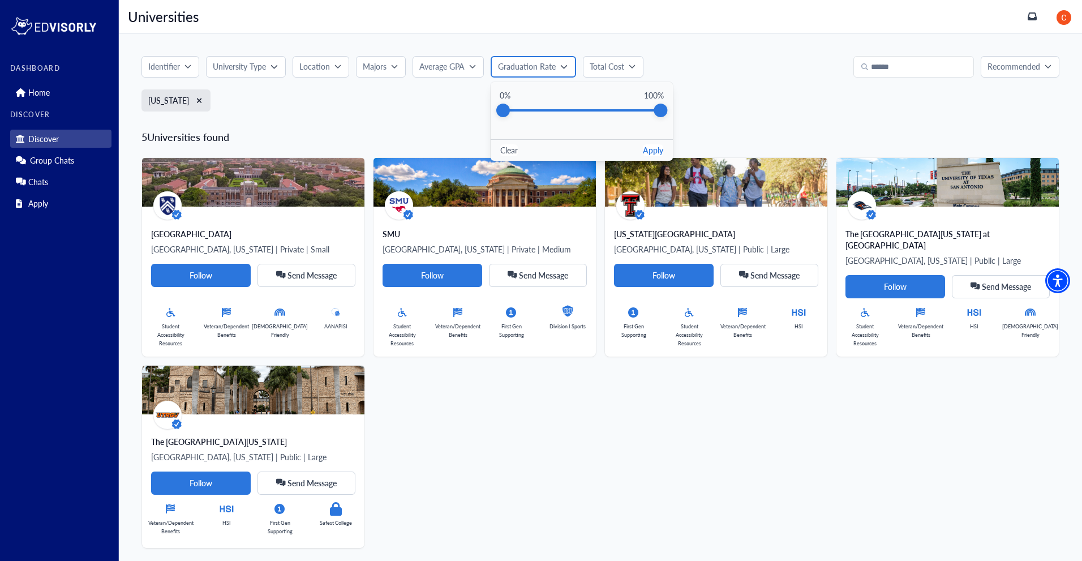
click at [530, 70] on p "Graduation Rate" at bounding box center [527, 67] width 58 height 12
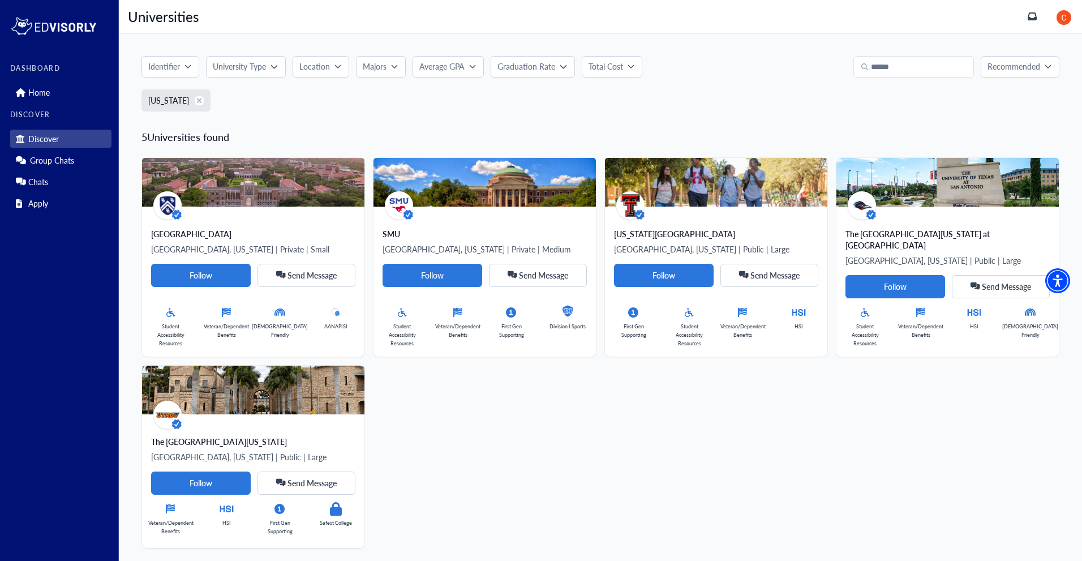
click at [195, 99] on button "xmark" at bounding box center [199, 100] width 9 height 9
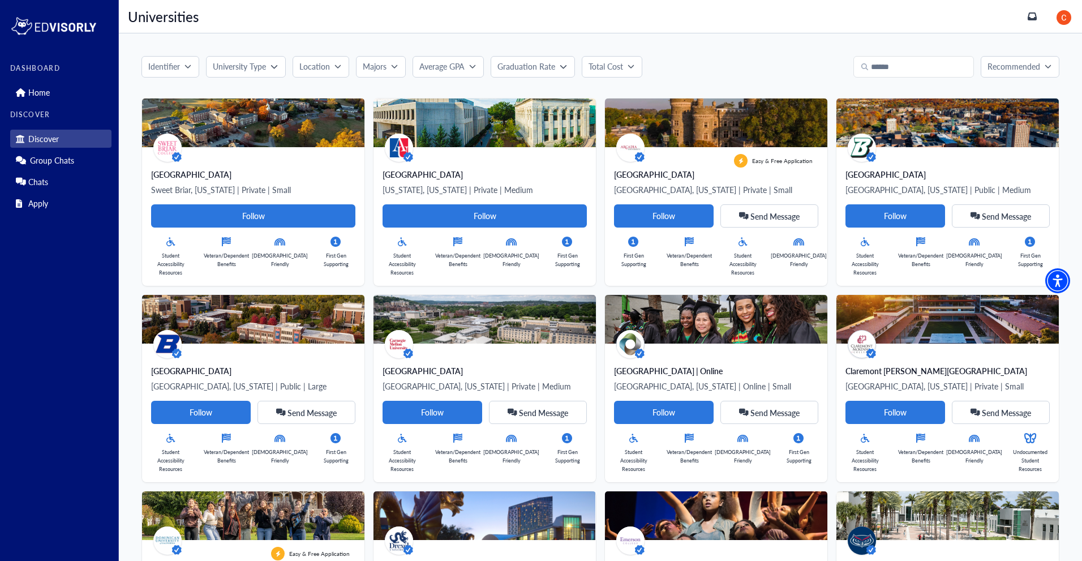
click at [177, 75] on button "Identifier" at bounding box center [171, 67] width 58 height 22
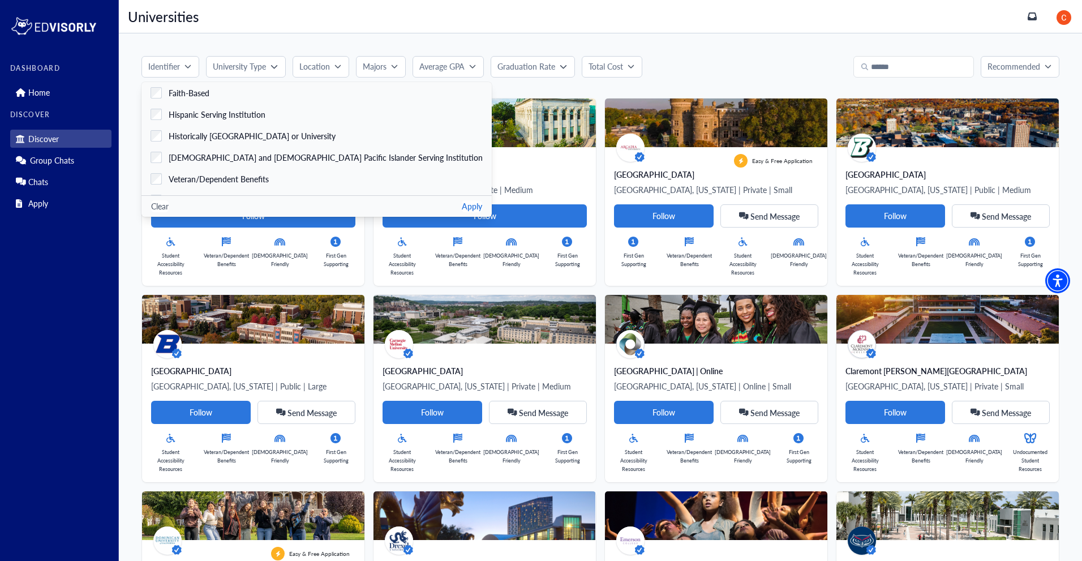
click at [248, 75] on button "University Type" at bounding box center [245, 67] width 79 height 22
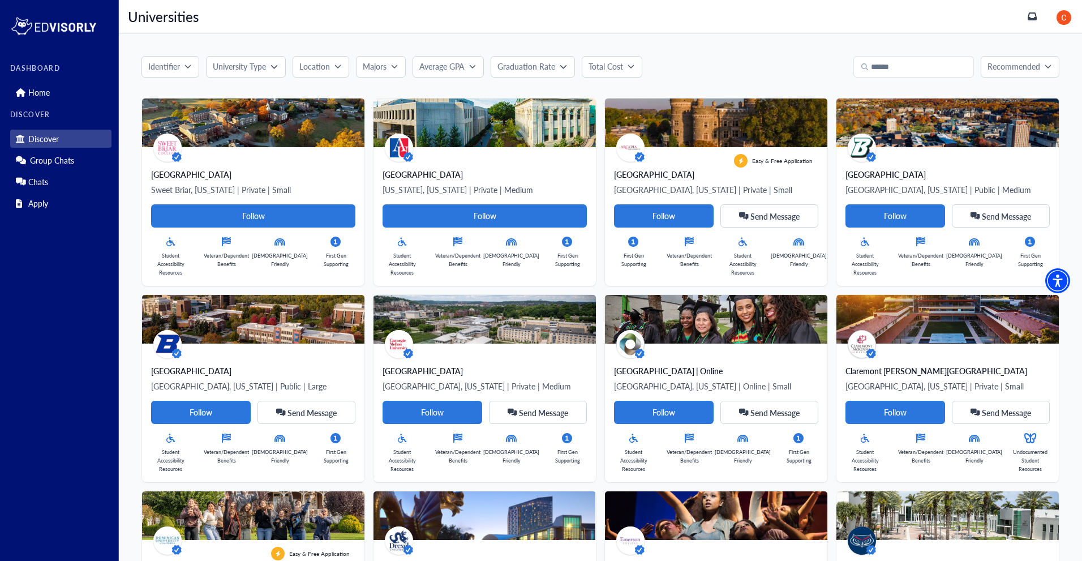
click at [323, 58] on button "Location" at bounding box center [321, 67] width 57 height 22
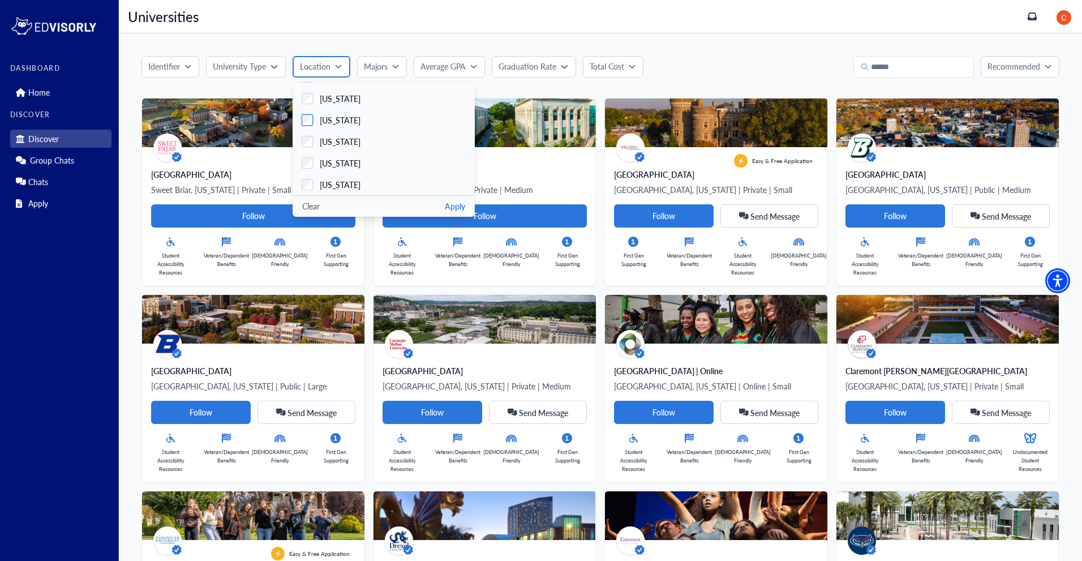
scroll to position [927, 0]
click at [311, 96] on label "[US_STATE]" at bounding box center [384, 91] width 182 height 22
click at [455, 205] on button "Apply" at bounding box center [455, 206] width 20 height 12
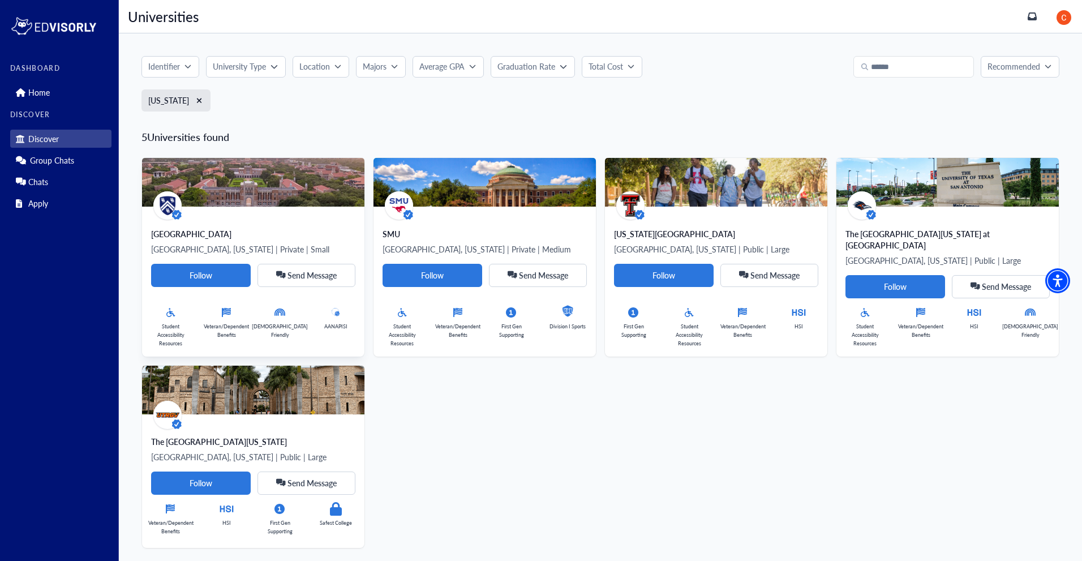
click at [323, 233] on div "[GEOGRAPHIC_DATA]" at bounding box center [253, 233] width 204 height 11
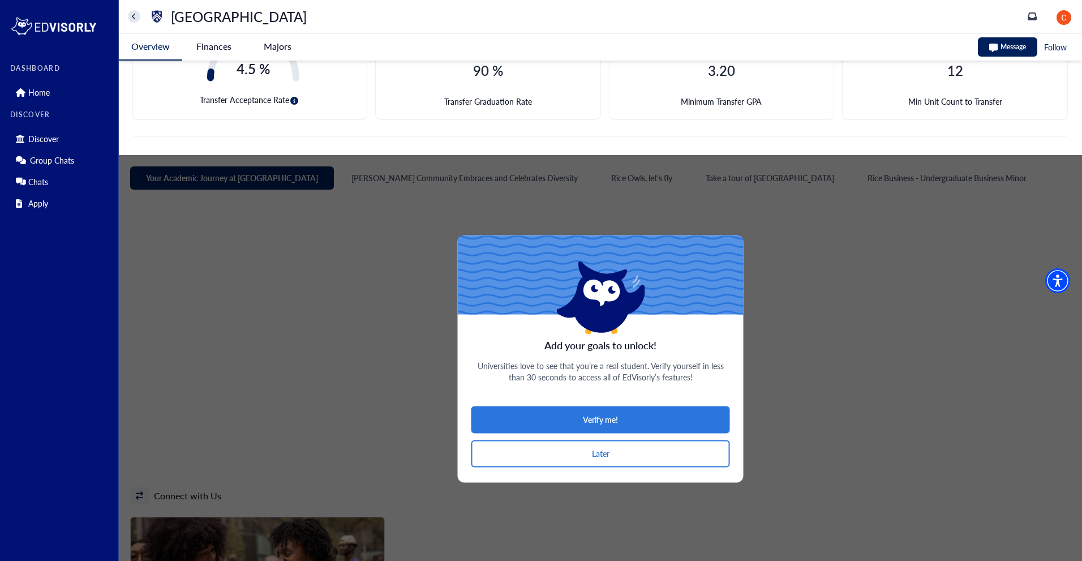
scroll to position [461, 0]
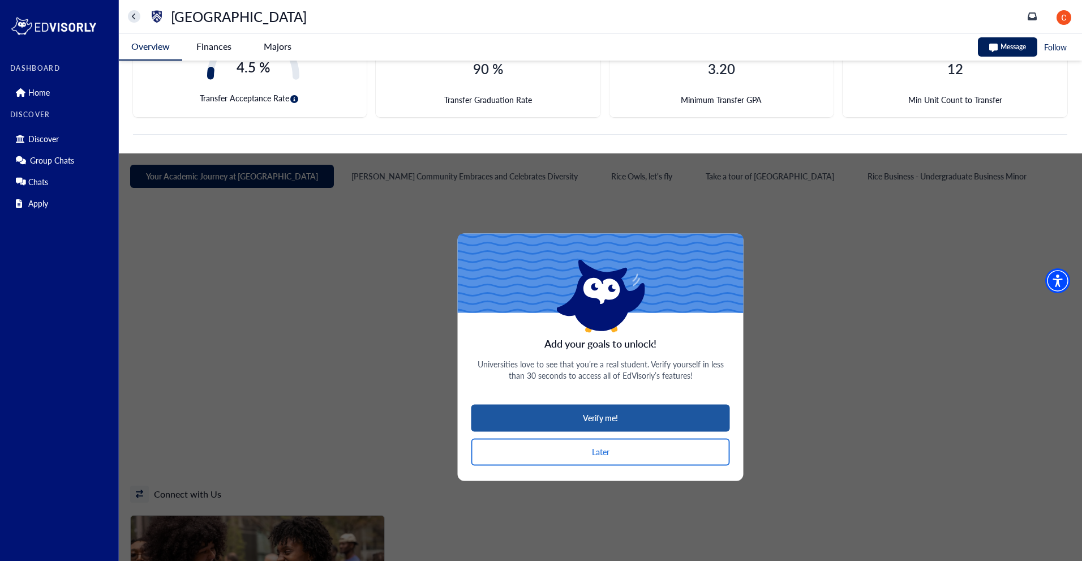
click at [624, 419] on button "Verify me!" at bounding box center [600, 417] width 259 height 27
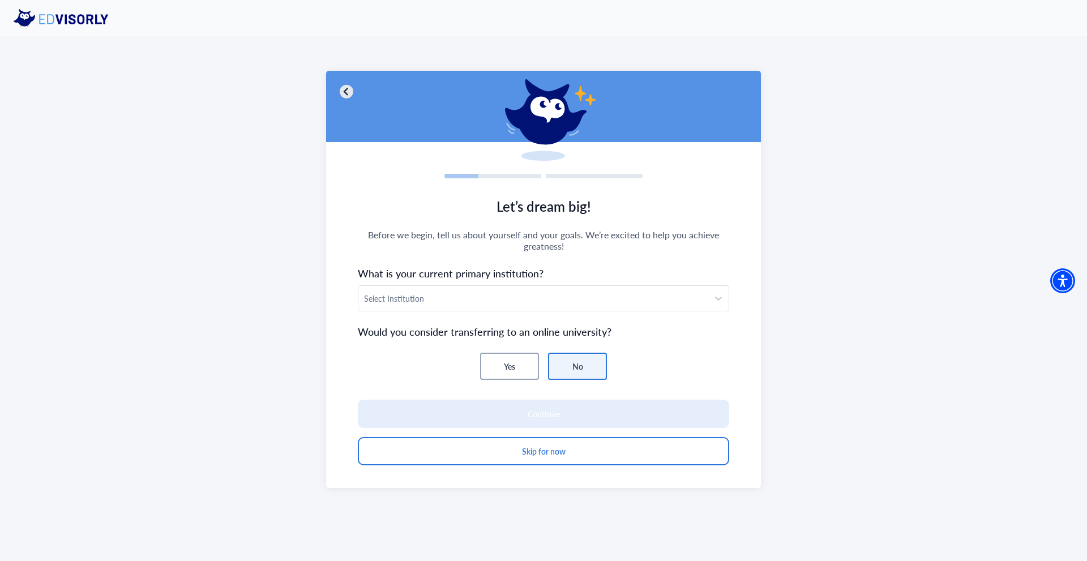
scroll to position [0, 0]
click at [541, 308] on div "Select Institution" at bounding box center [533, 298] width 350 height 25
type input "***"
click at [465, 232] on span "Before we begin, tell us about yourself and your goals. We’re excited to help y…" at bounding box center [543, 240] width 371 height 23
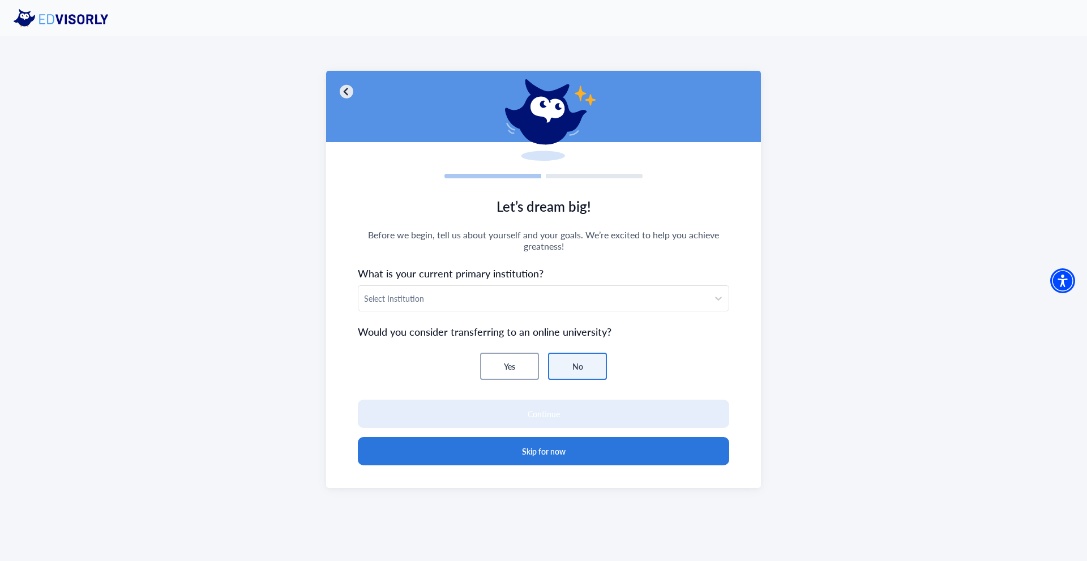
click at [524, 462] on button "Skip for now" at bounding box center [543, 451] width 371 height 28
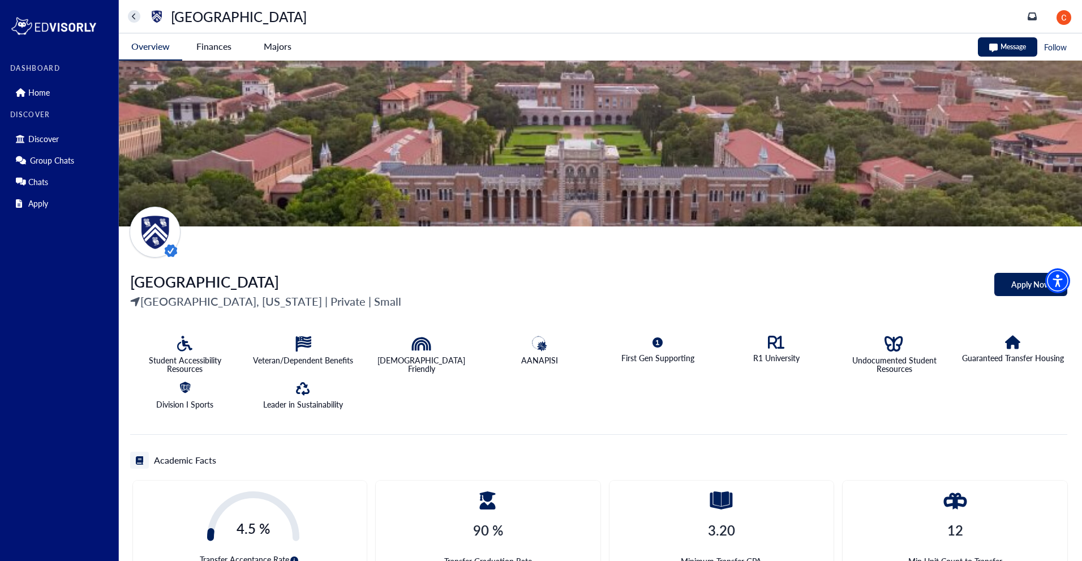
click at [1071, 16] on img at bounding box center [1064, 17] width 15 height 15
click at [1047, 50] on link "Profile" at bounding box center [1046, 40] width 54 height 21
click at [1066, 17] on img at bounding box center [1064, 17] width 15 height 15
click at [1043, 37] on link "Profile" at bounding box center [1039, 41] width 22 height 12
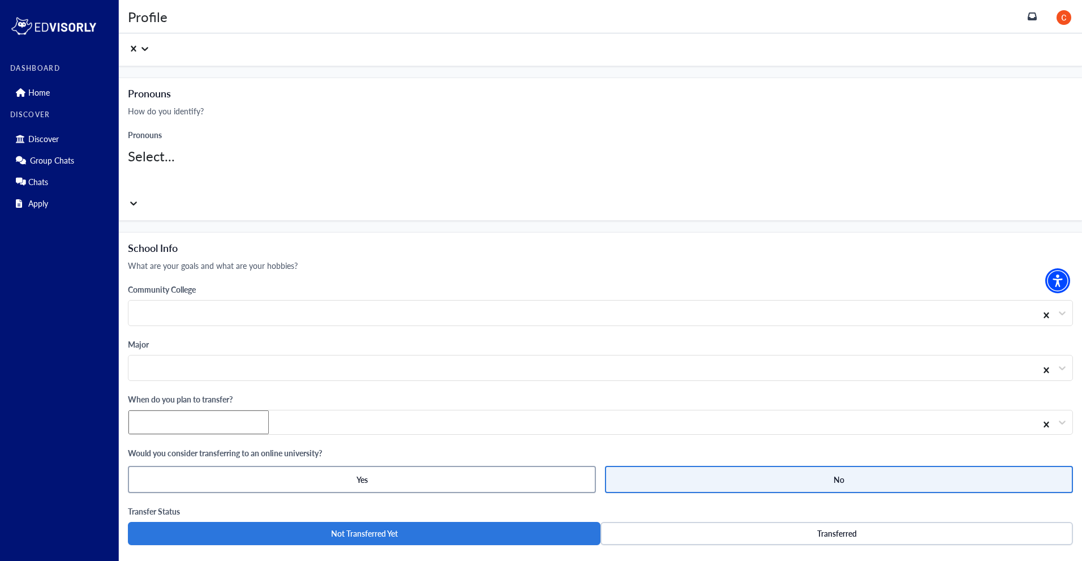
scroll to position [908, 0]
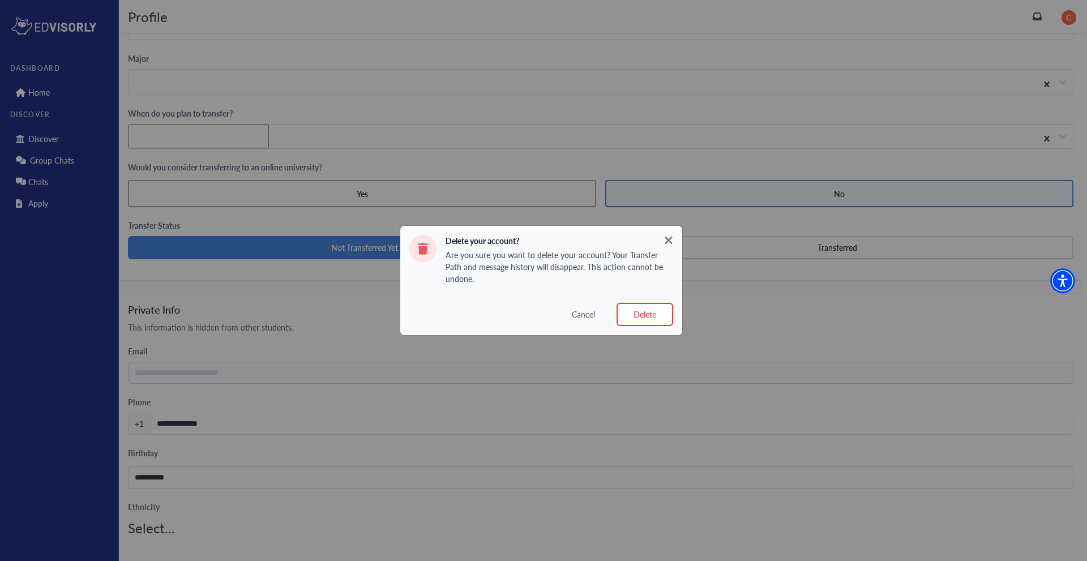
click at [654, 308] on button "Delete" at bounding box center [644, 314] width 57 height 23
